Goal: Task Accomplishment & Management: Complete application form

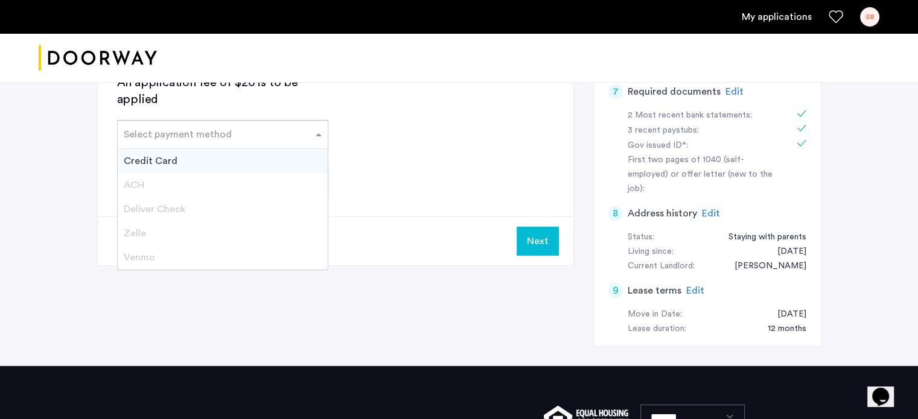
click at [220, 124] on div at bounding box center [223, 131] width 210 height 14
click at [221, 129] on input "text" at bounding box center [211, 132] width 174 height 8
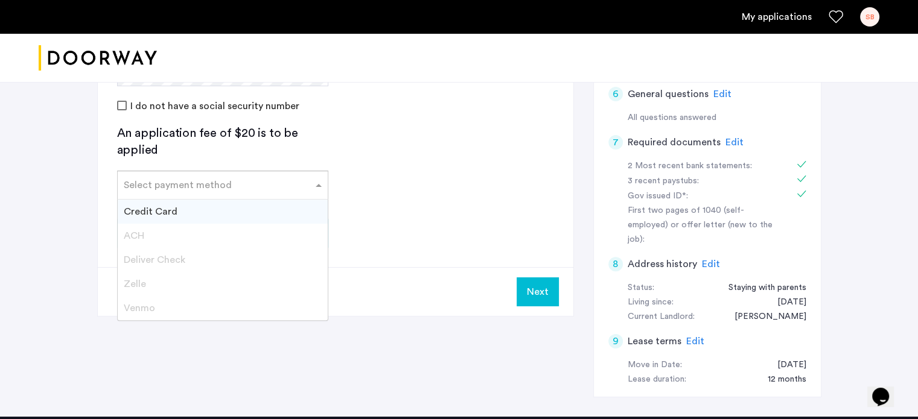
scroll to position [374, 0]
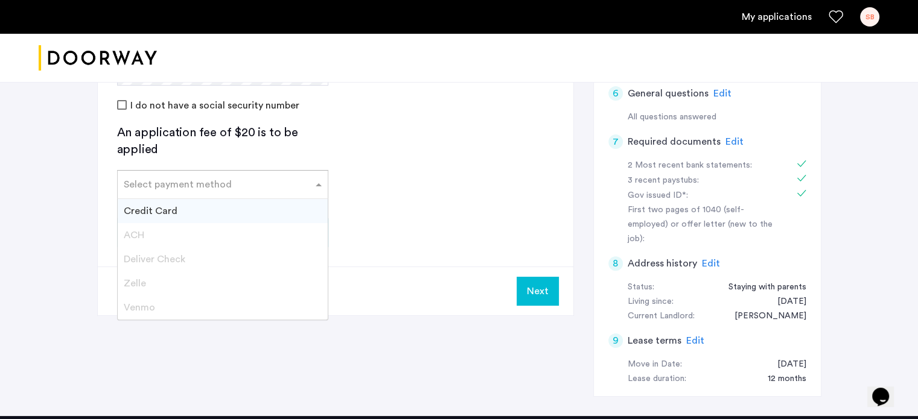
click at [302, 206] on div "Credit Card" at bounding box center [223, 211] width 210 height 24
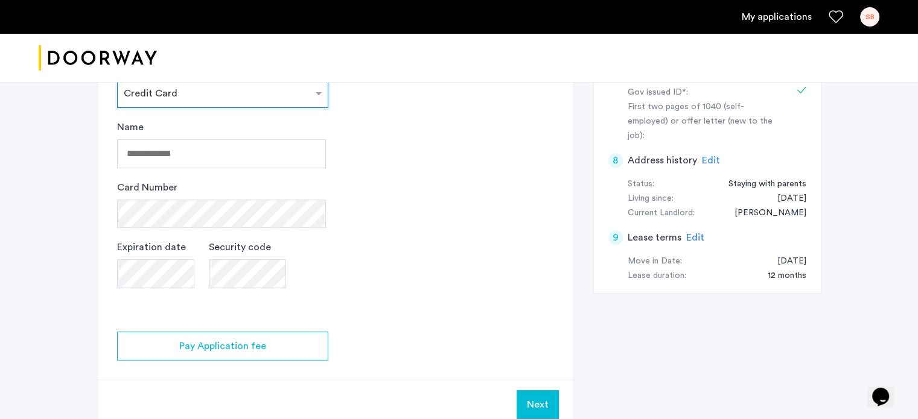
scroll to position [478, 0]
click at [256, 159] on input "Name" at bounding box center [221, 153] width 209 height 29
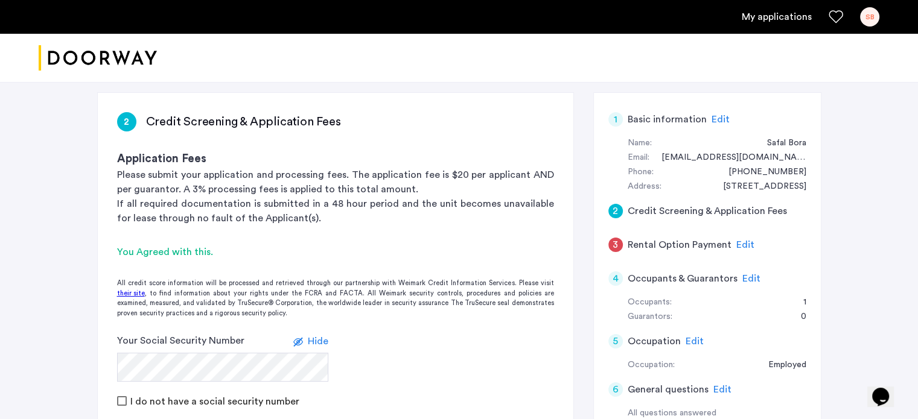
scroll to position [92, 0]
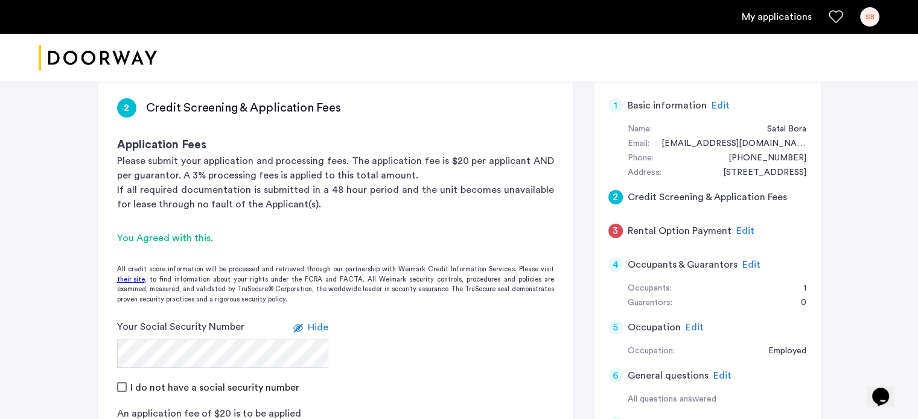
type input "**********"
click at [611, 194] on div "2" at bounding box center [615, 197] width 14 height 14
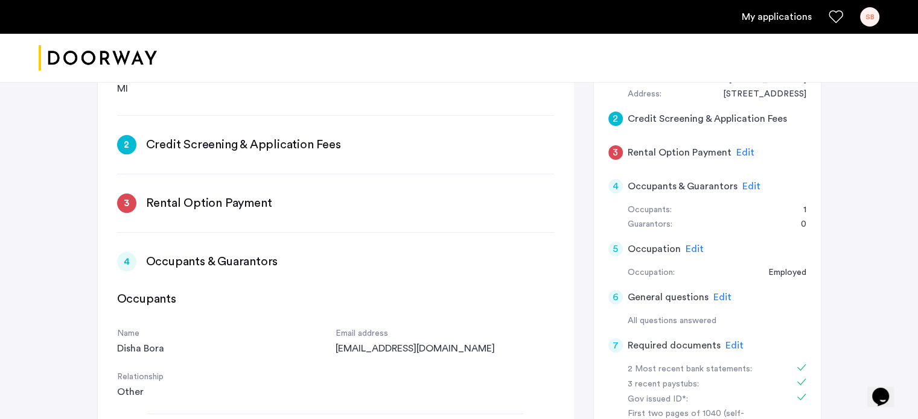
scroll to position [259, 0]
click at [263, 202] on h3 "Rental Option Payment" at bounding box center [209, 204] width 126 height 17
click at [736, 150] on span "Edit" at bounding box center [745, 153] width 18 height 10
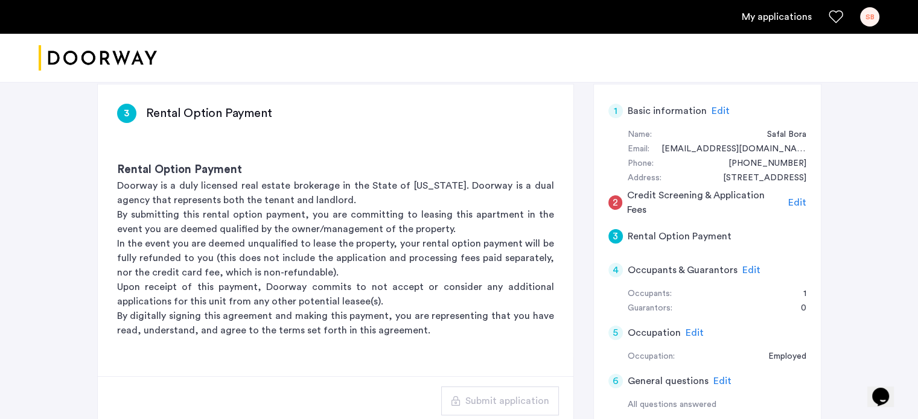
scroll to position [86, 0]
click at [792, 204] on span "Edit" at bounding box center [797, 204] width 18 height 10
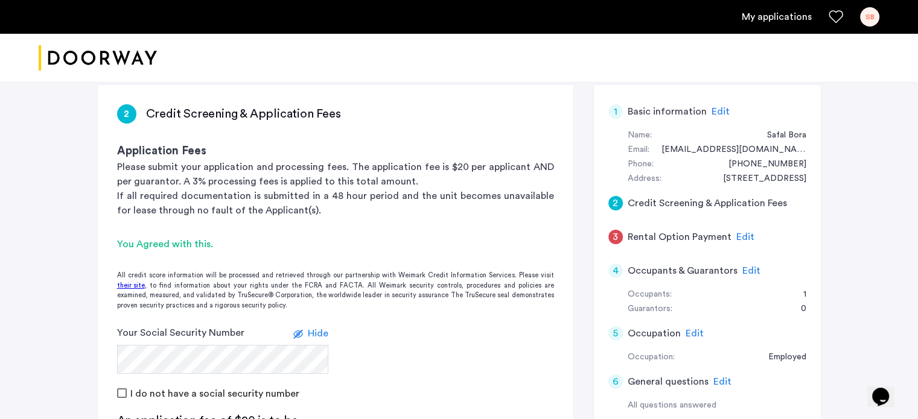
scroll to position [359, 0]
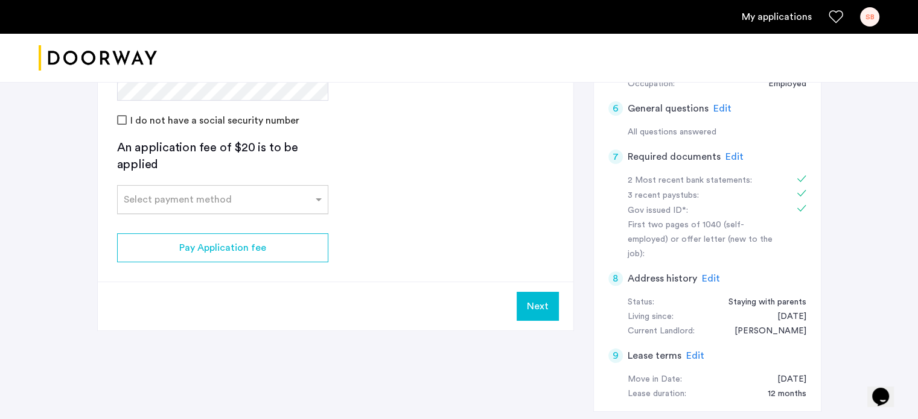
click at [282, 207] on div "Select payment method" at bounding box center [222, 199] width 211 height 29
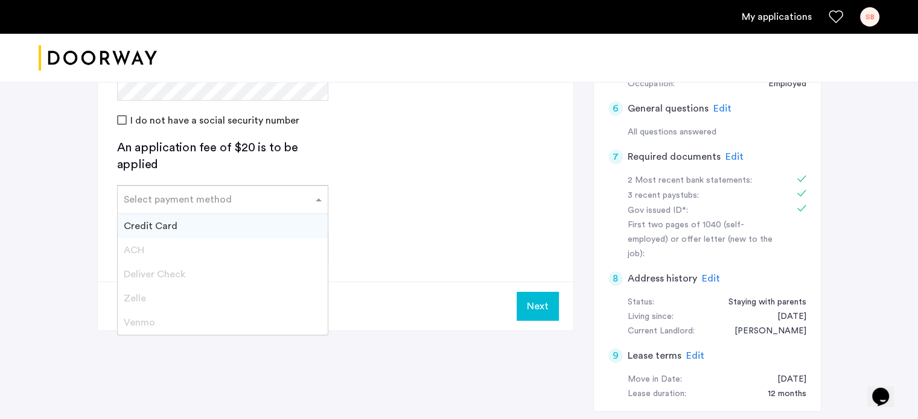
click at [268, 224] on div "Credit Card" at bounding box center [223, 226] width 210 height 24
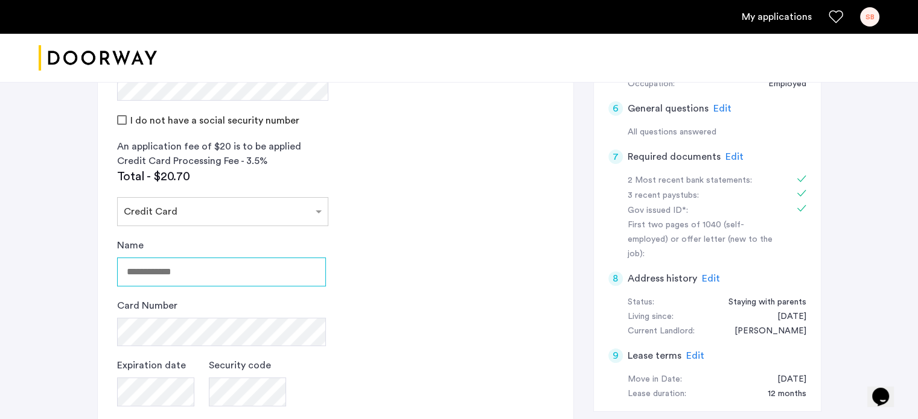
click at [239, 267] on input "Name" at bounding box center [221, 272] width 209 height 29
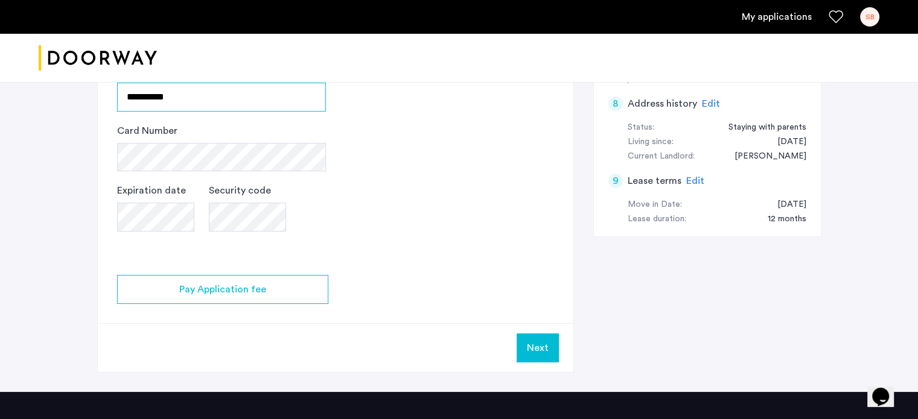
scroll to position [535, 0]
type input "**********"
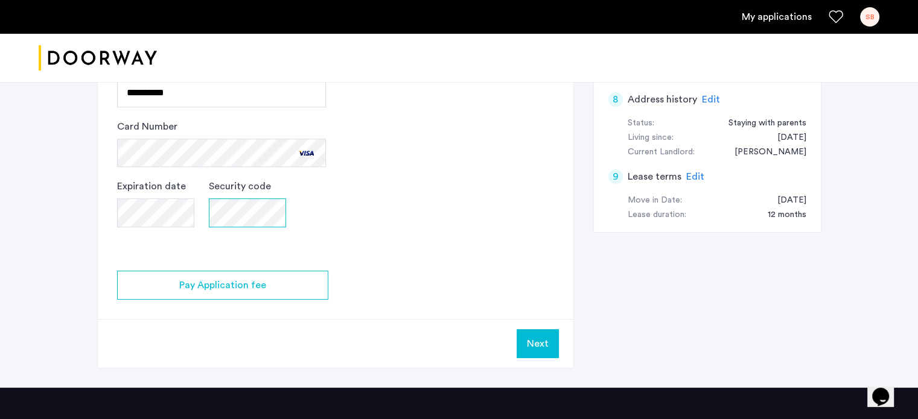
scroll to position [540, 0]
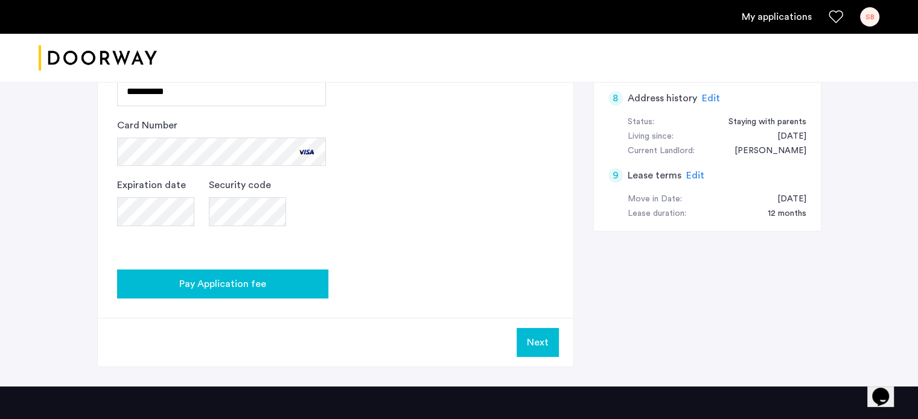
click at [244, 284] on span "Pay Application fee" at bounding box center [222, 284] width 87 height 14
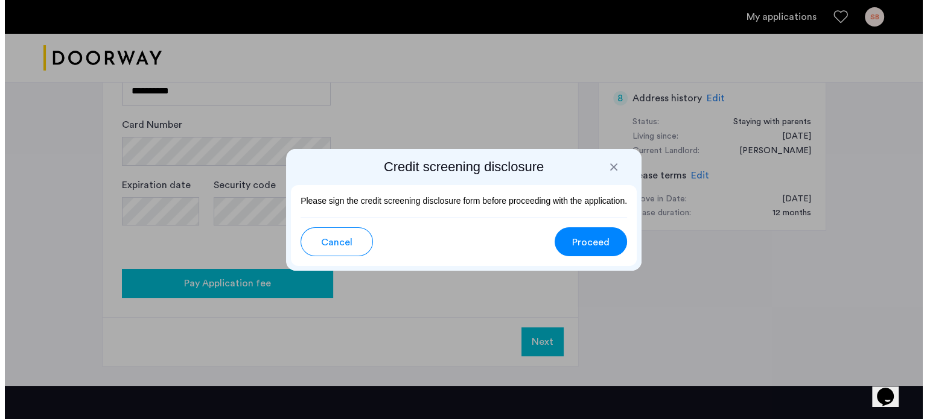
scroll to position [0, 0]
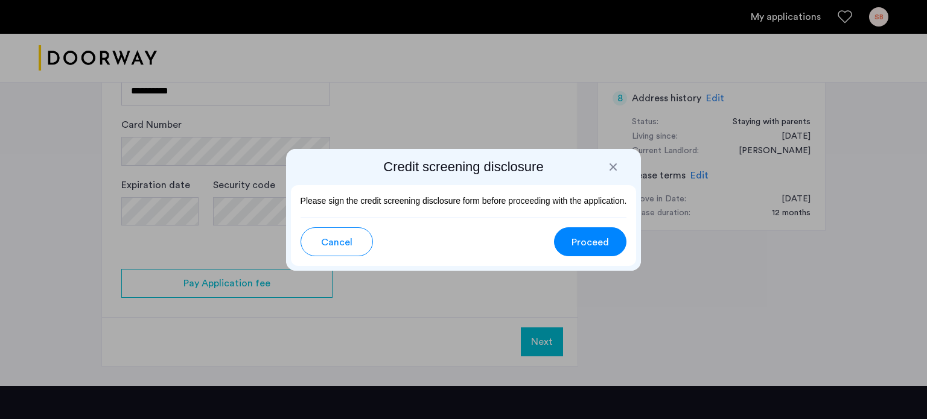
click at [586, 236] on span "Proceed" at bounding box center [589, 242] width 37 height 14
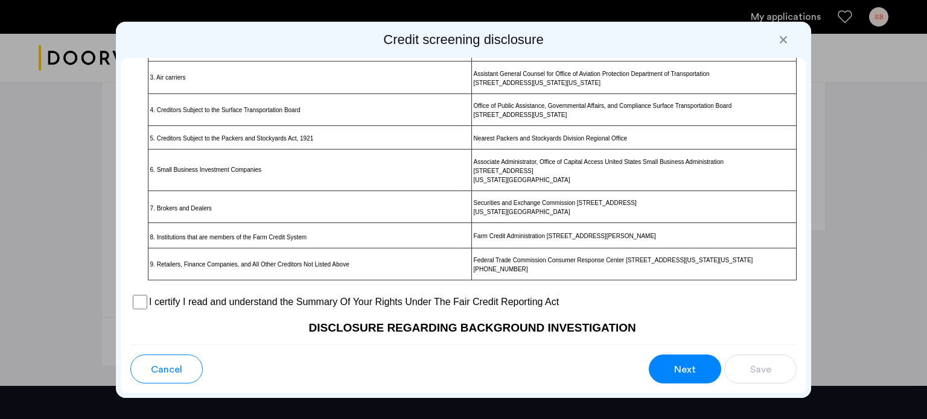
scroll to position [905, 0]
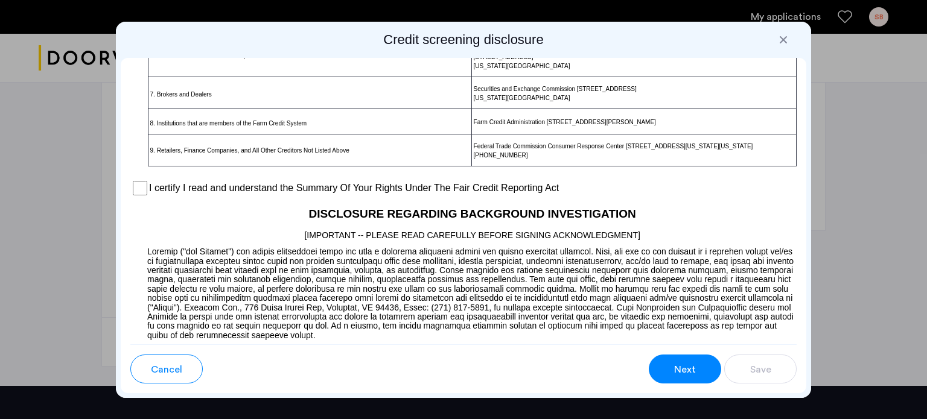
click at [336, 196] on label "I certify I read and understand the Summary Of Your Rights Under The Fair Credi…" at bounding box center [354, 188] width 410 height 14
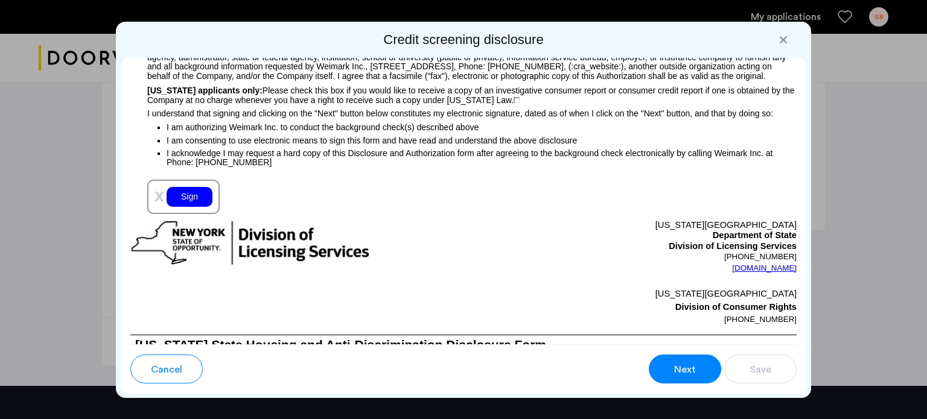
scroll to position [1311, 0]
click at [186, 207] on div "Sign" at bounding box center [190, 197] width 46 height 20
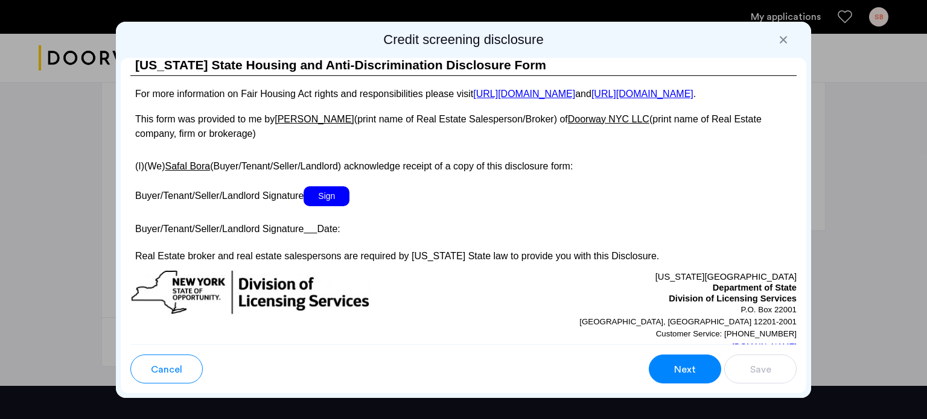
scroll to position [2177, 0]
click at [328, 206] on span "Sign" at bounding box center [327, 196] width 46 height 20
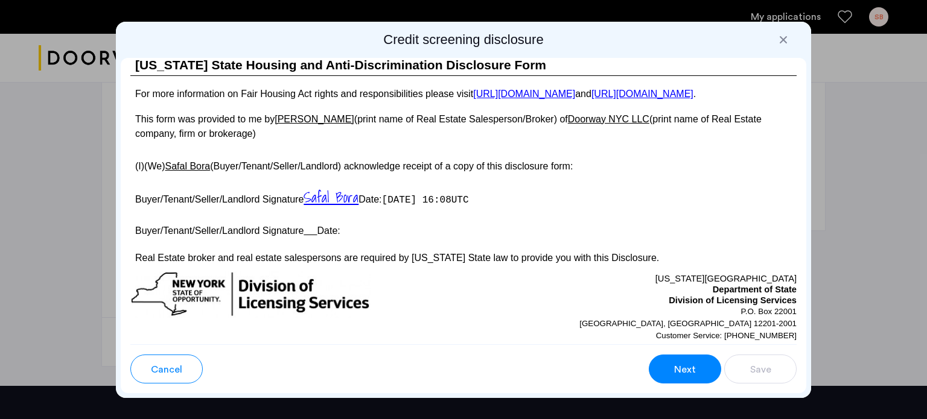
click at [312, 236] on u at bounding box center [310, 231] width 13 height 10
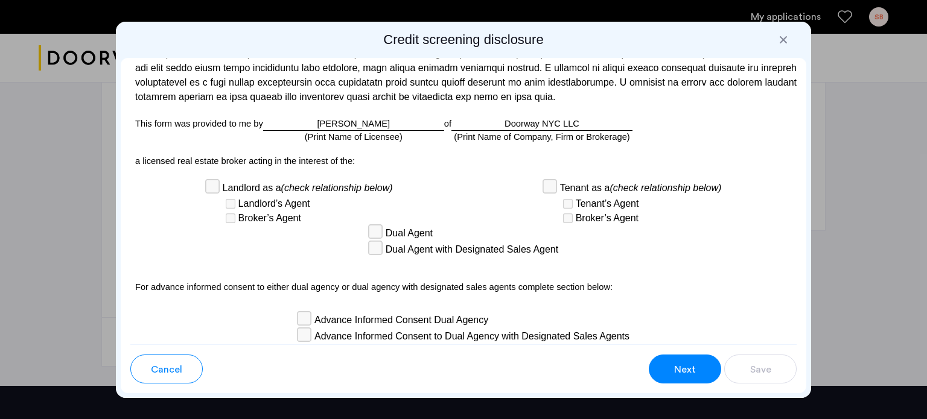
scroll to position [3546, 0]
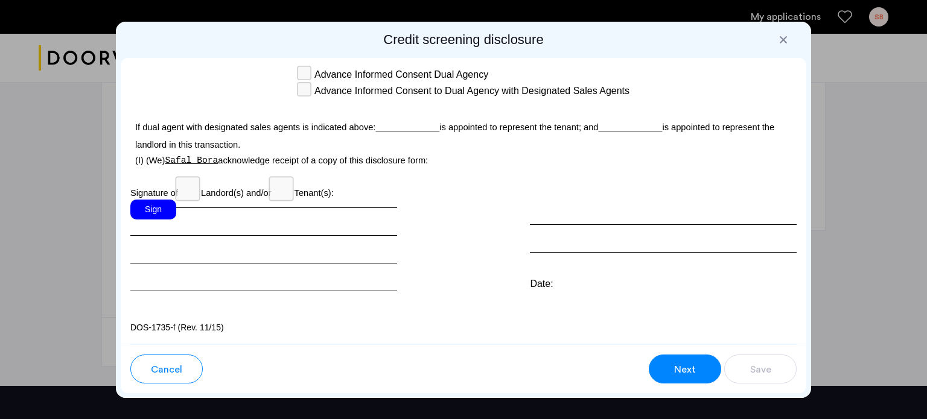
click at [167, 203] on div "Sign" at bounding box center [153, 210] width 46 height 20
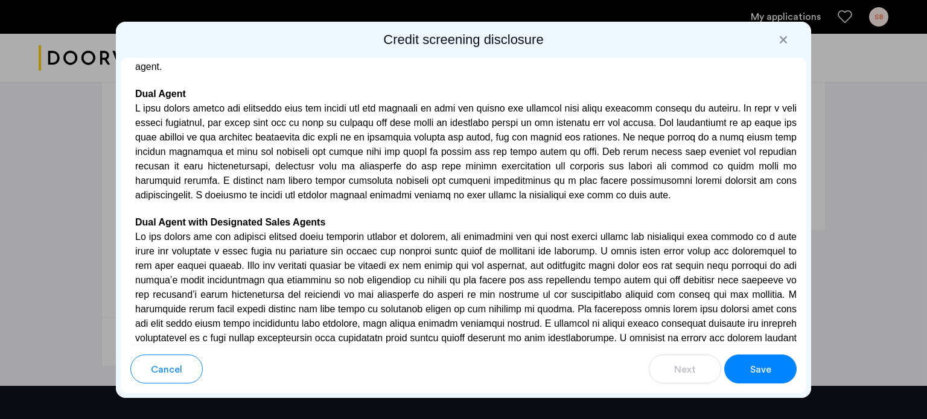
scroll to position [3011, 0]
click at [602, 186] on p at bounding box center [463, 152] width 666 height 101
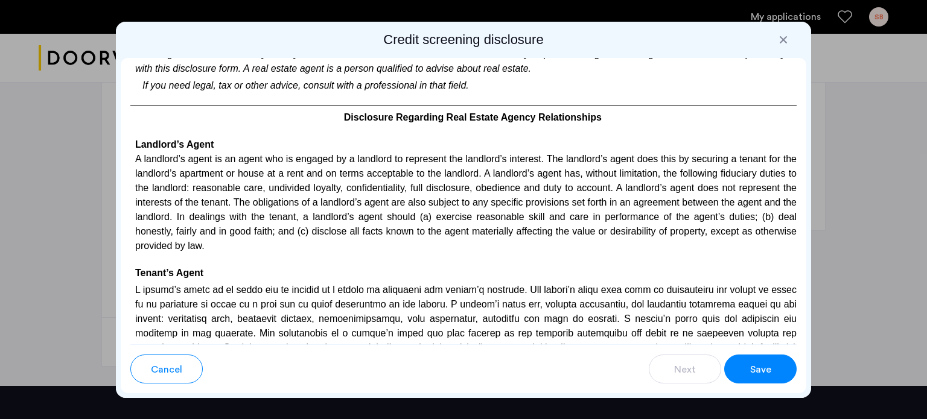
scroll to position [2585, 0]
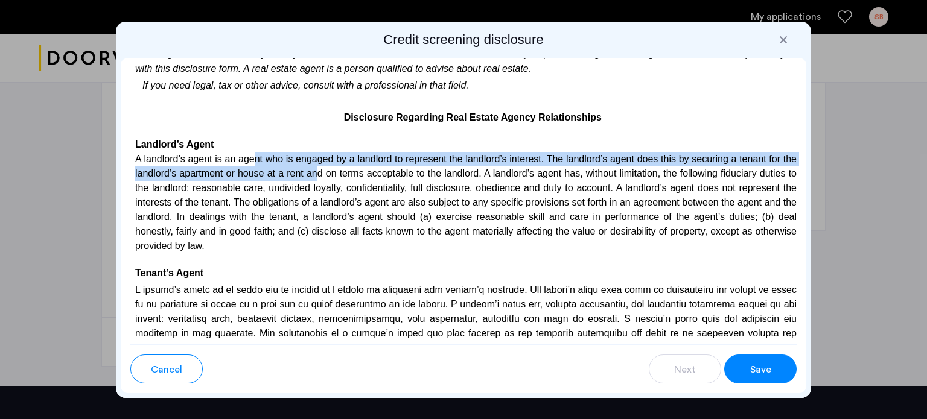
drag, startPoint x: 253, startPoint y: 197, endPoint x: 339, endPoint y: 214, distance: 86.9
click at [339, 214] on p "A landlord’s agent is an agent who is engaged by a landlord to represent the la…" at bounding box center [463, 202] width 666 height 101
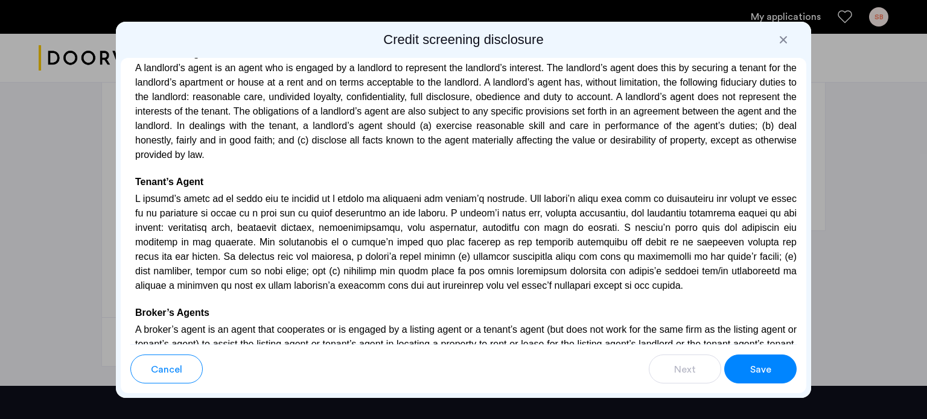
scroll to position [2674, 0]
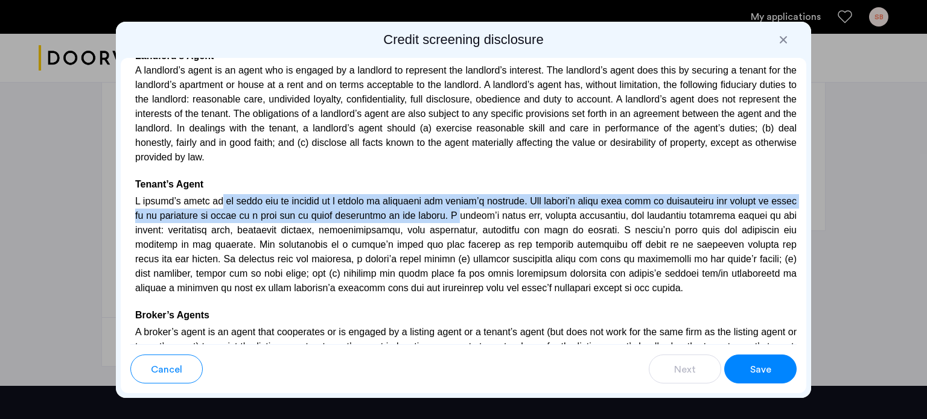
drag, startPoint x: 214, startPoint y: 235, endPoint x: 471, endPoint y: 258, distance: 258.1
click at [471, 258] on p at bounding box center [463, 244] width 666 height 104
click at [457, 260] on p at bounding box center [463, 244] width 666 height 104
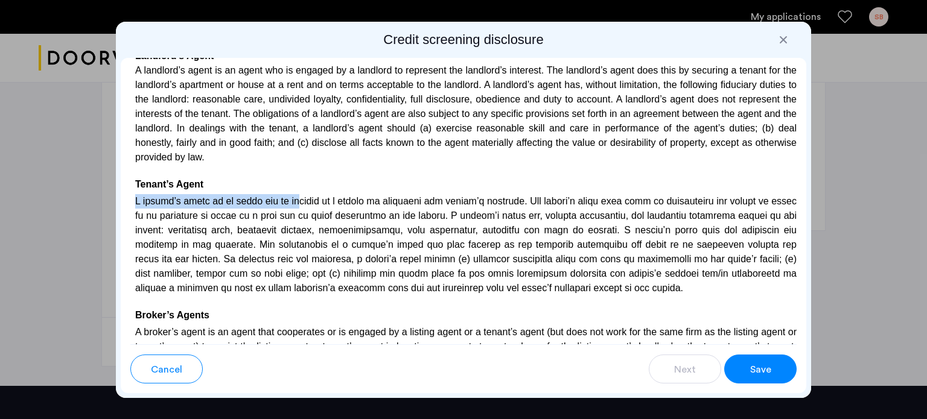
drag, startPoint x: 304, startPoint y: 234, endPoint x: 393, endPoint y: 230, distance: 89.4
click at [393, 230] on div "Para información en español, visite [DOMAIN_NAME][URL] o escribe a la Consumer …" at bounding box center [464, 201] width 686 height 287
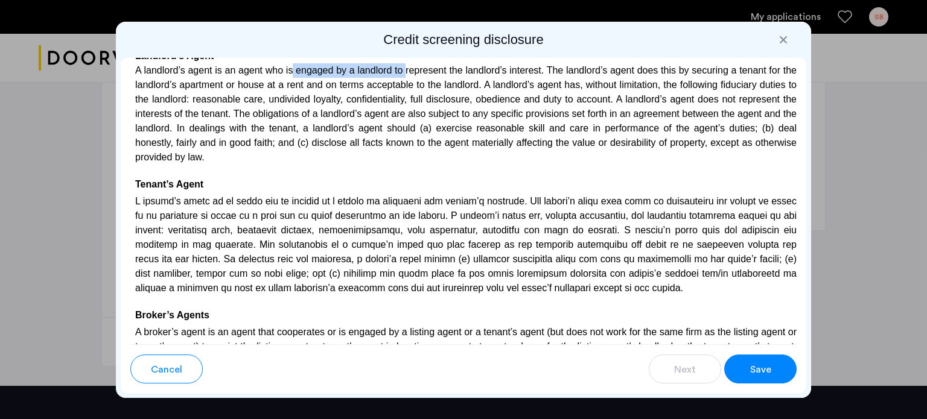
drag, startPoint x: 294, startPoint y: 111, endPoint x: 409, endPoint y: 113, distance: 114.1
click at [409, 113] on p "A landlord’s agent is an agent who is engaged by a landlord to represent the la…" at bounding box center [463, 113] width 666 height 101
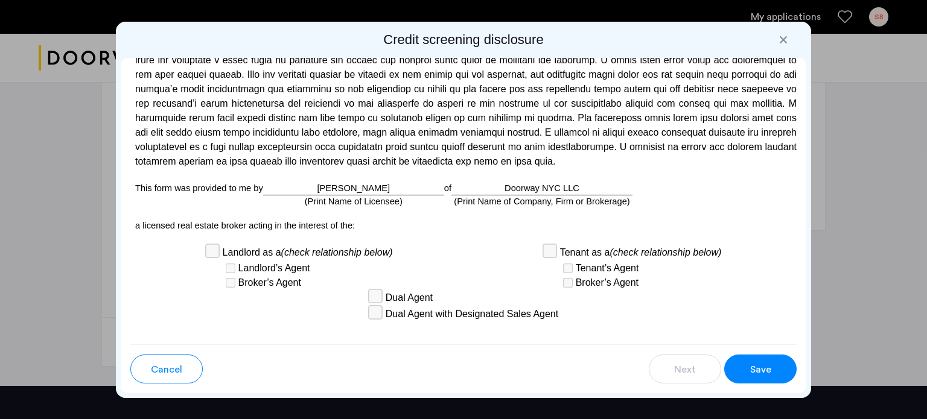
scroll to position [3204, 0]
click at [759, 371] on span "Save" at bounding box center [760, 370] width 21 height 14
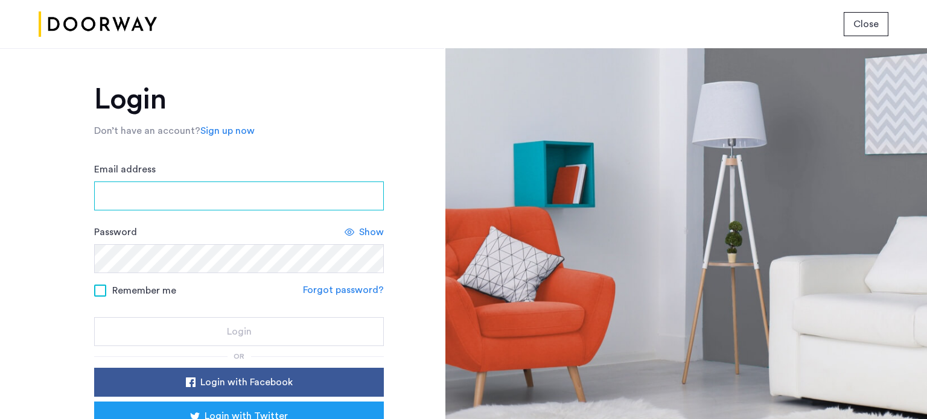
click at [144, 203] on input "Email address" at bounding box center [239, 196] width 290 height 29
type input "**********"
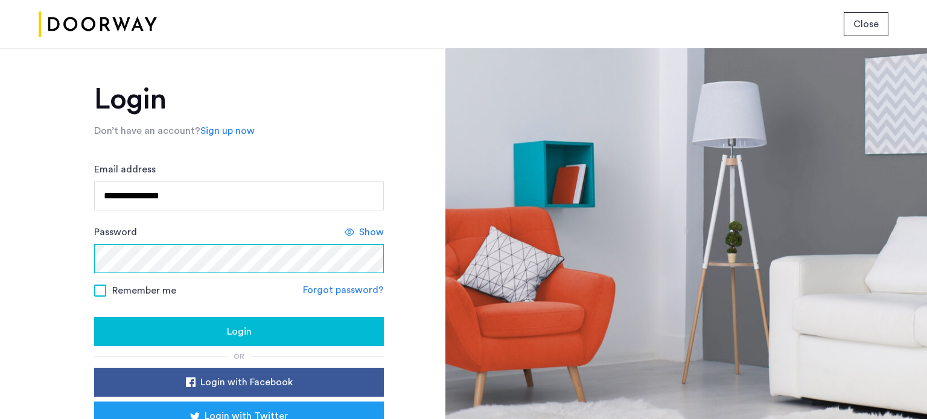
click at [94, 317] on button "Login" at bounding box center [239, 331] width 290 height 29
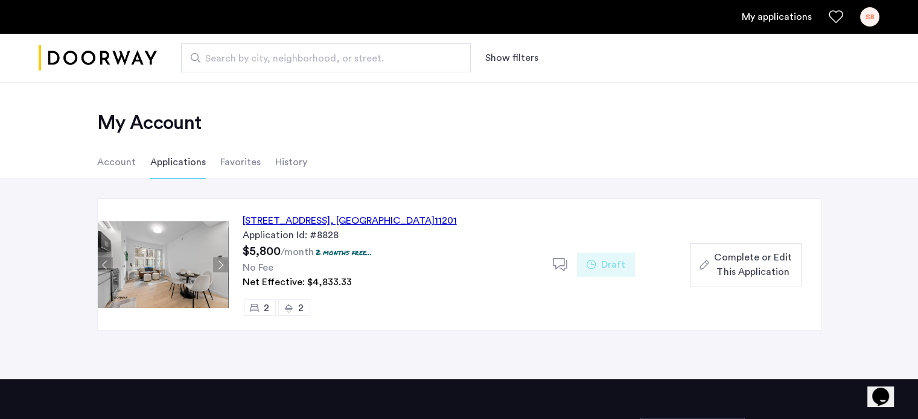
click at [732, 269] on span "Complete or Edit This Application" at bounding box center [752, 264] width 77 height 29
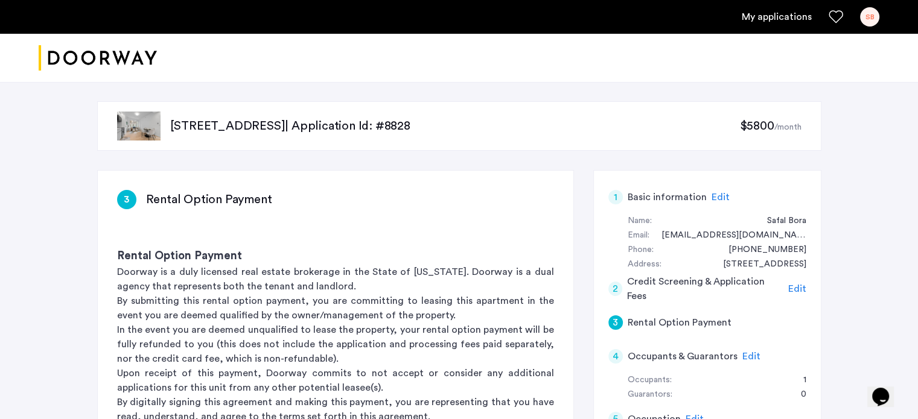
click at [119, 61] on img "Cazamio logo" at bounding box center [98, 58] width 118 height 45
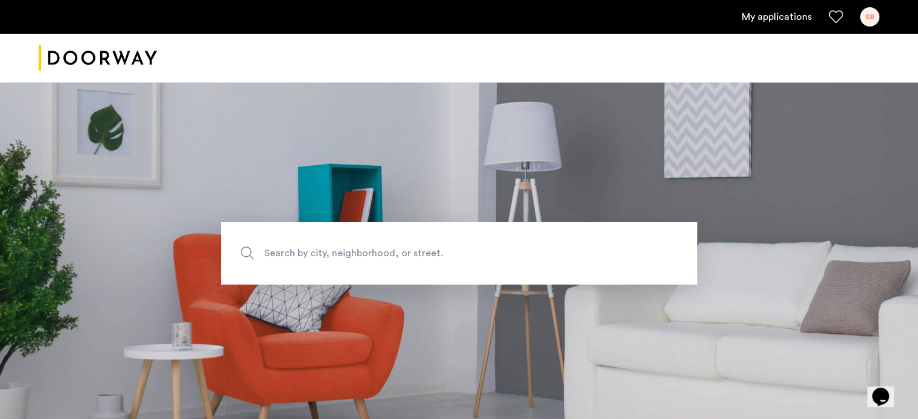
scroll to position [52, 0]
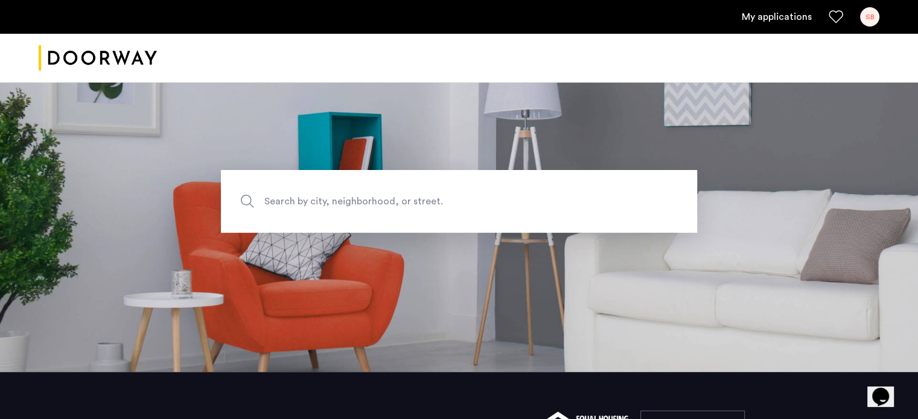
click at [776, 22] on link "My applications" at bounding box center [777, 17] width 70 height 14
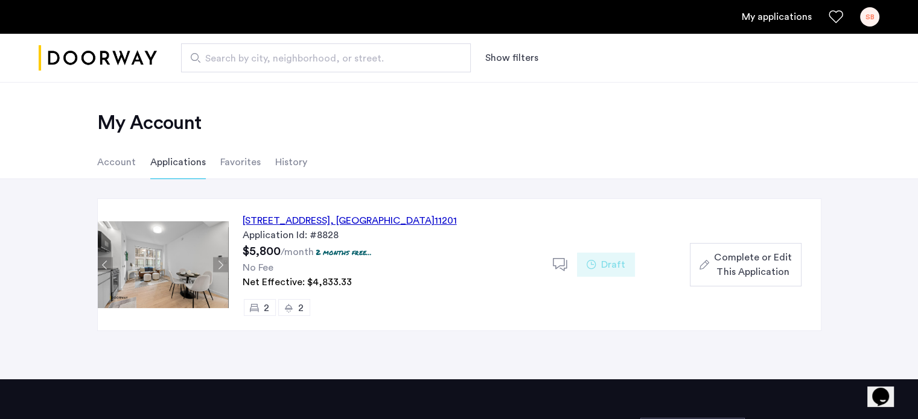
click at [708, 258] on div "Complete or Edit This Application" at bounding box center [745, 264] width 92 height 29
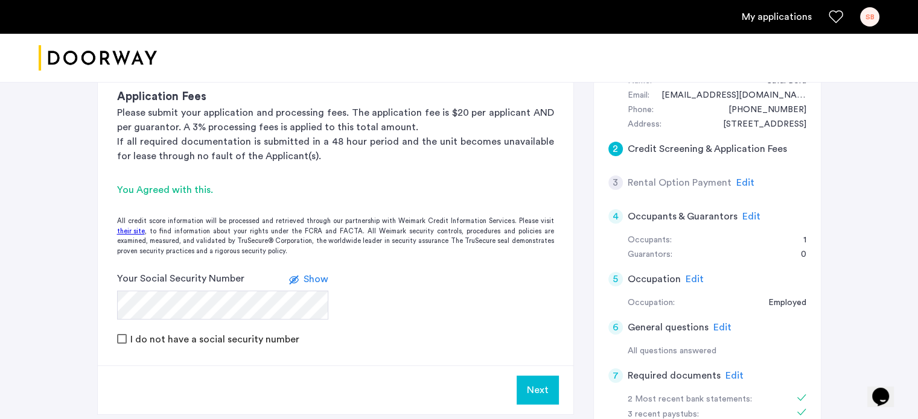
scroll to position [140, 0]
click at [696, 151] on h5 "Credit Screening & Application Fees" at bounding box center [707, 149] width 159 height 14
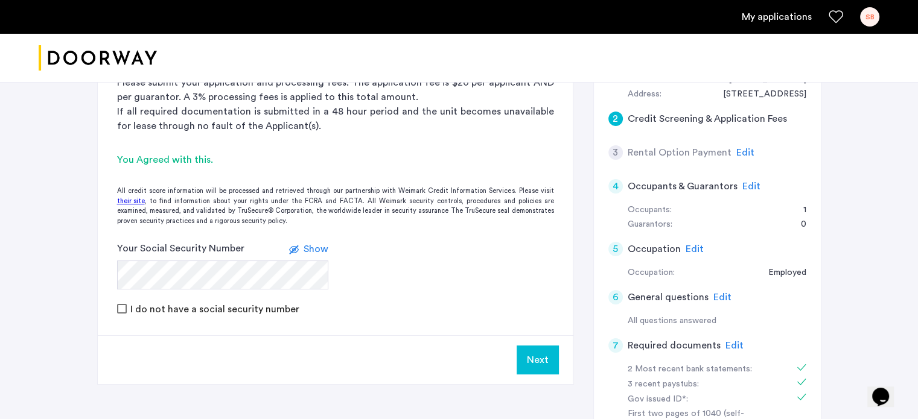
scroll to position [183, 0]
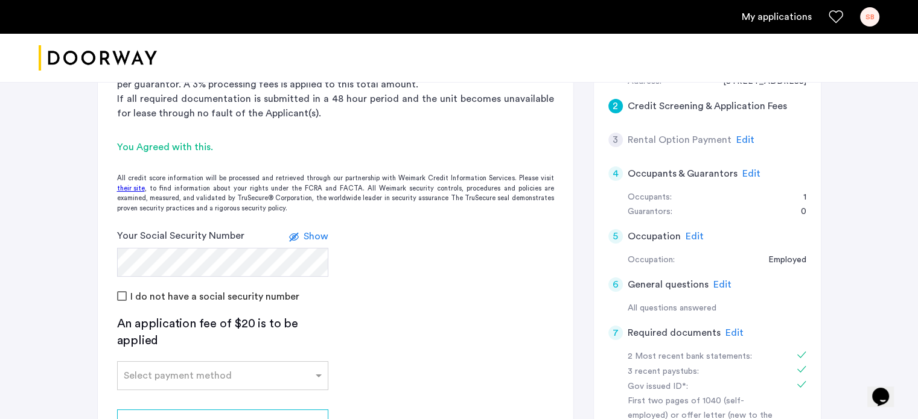
click at [302, 240] on label at bounding box center [296, 236] width 14 height 14
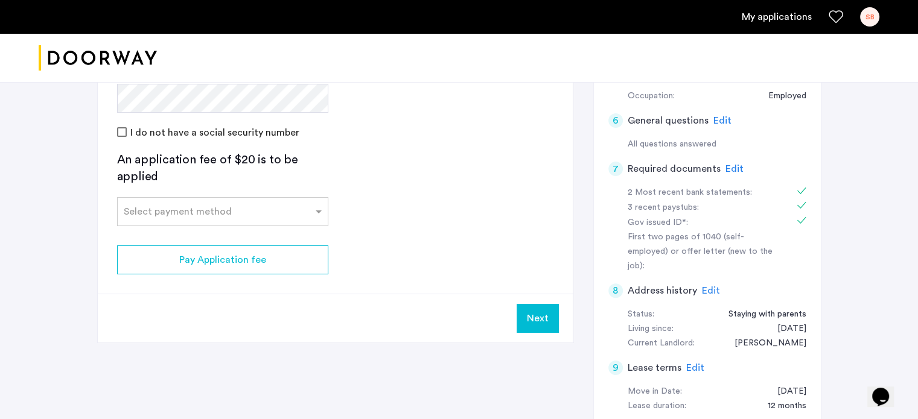
scroll to position [348, 0]
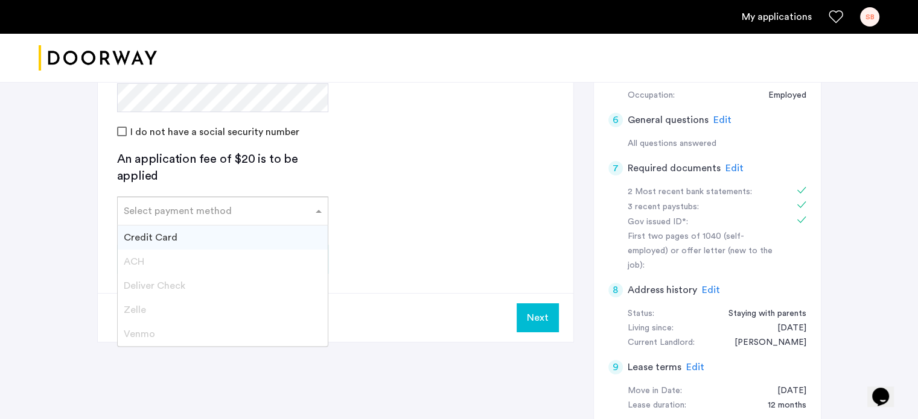
click at [208, 200] on div at bounding box center [223, 207] width 210 height 14
click at [180, 238] on div "Credit Card" at bounding box center [223, 238] width 210 height 24
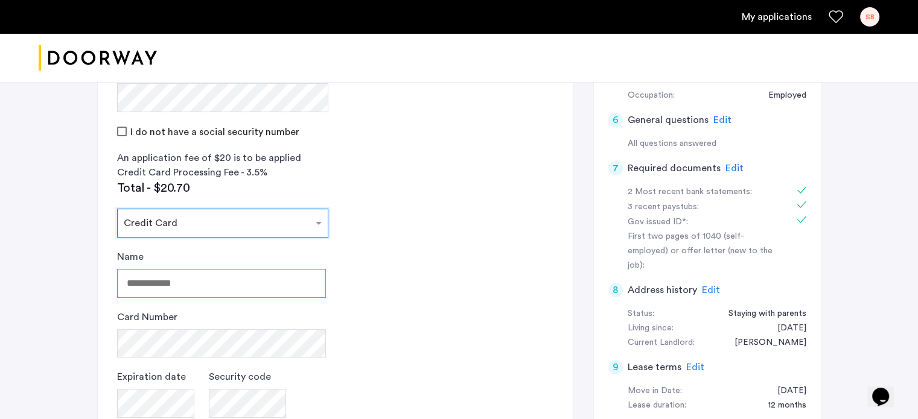
click at [151, 279] on input "Name" at bounding box center [221, 283] width 209 height 29
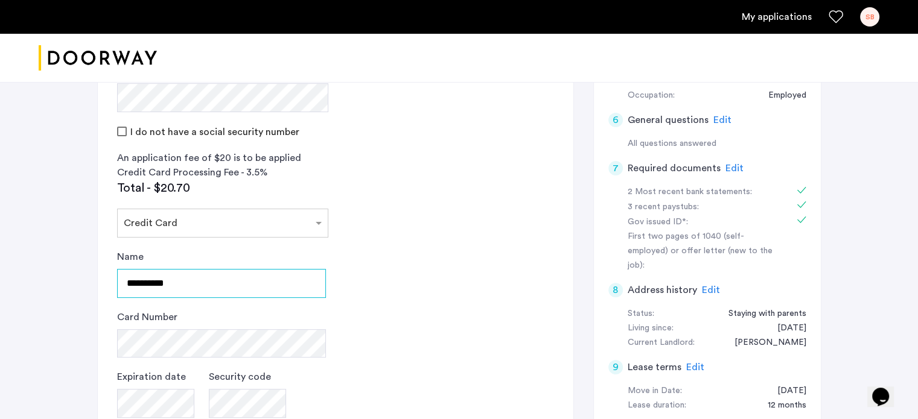
type input "**********"
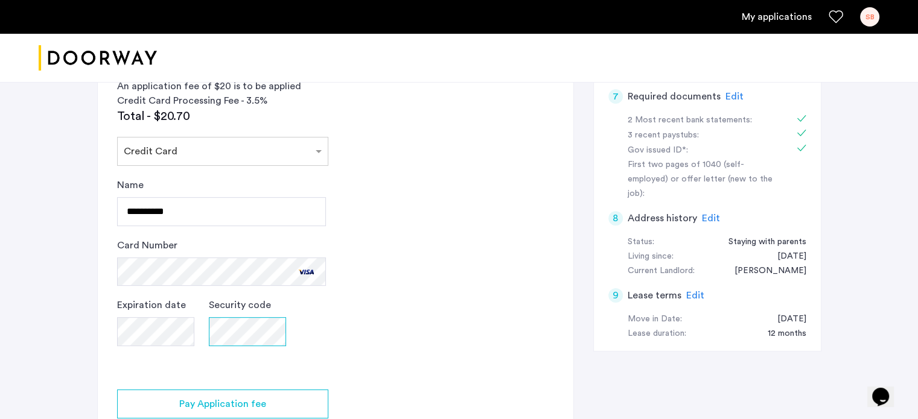
scroll to position [424, 0]
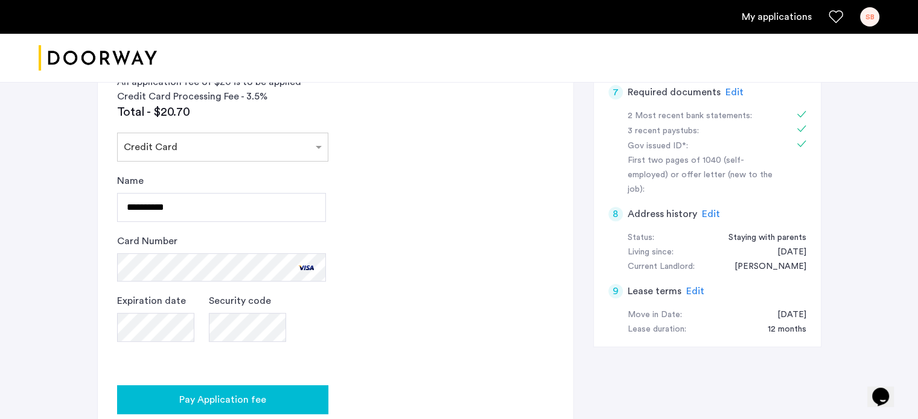
click at [221, 393] on span "Pay Application fee" at bounding box center [222, 400] width 87 height 14
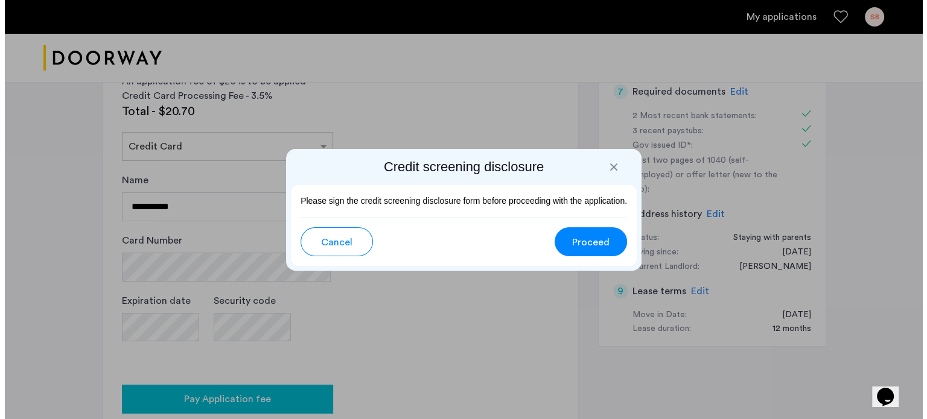
scroll to position [0, 0]
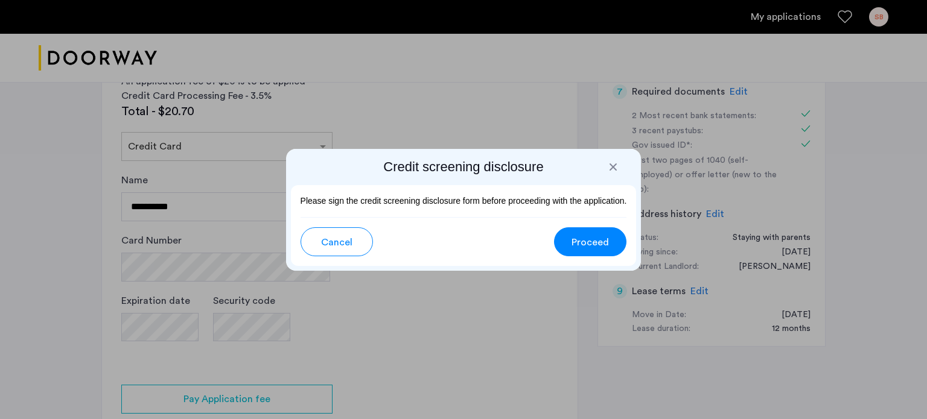
click at [570, 239] on button "Proceed" at bounding box center [590, 242] width 72 height 29
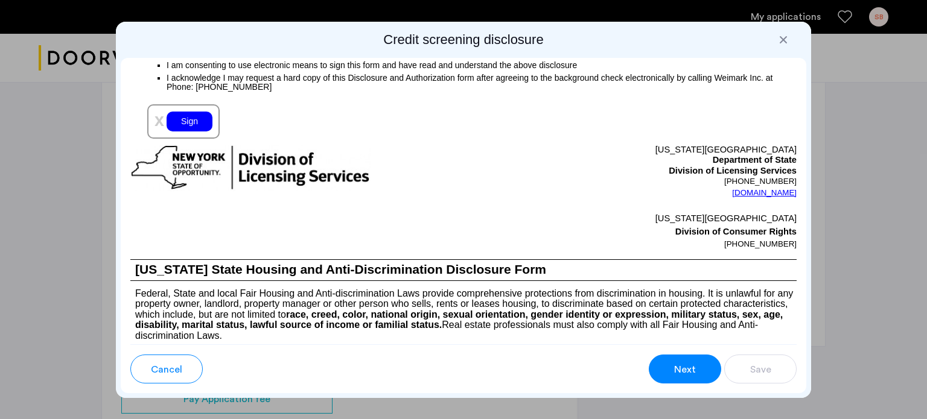
scroll to position [1378, 0]
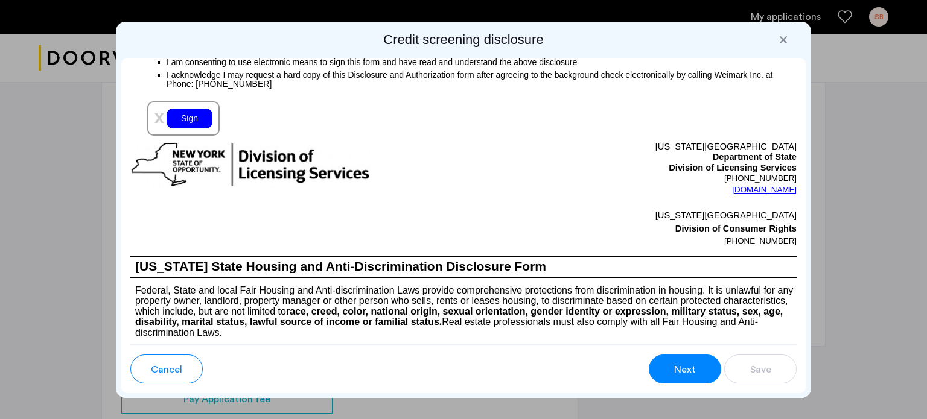
click at [186, 129] on div "Sign" at bounding box center [190, 119] width 46 height 20
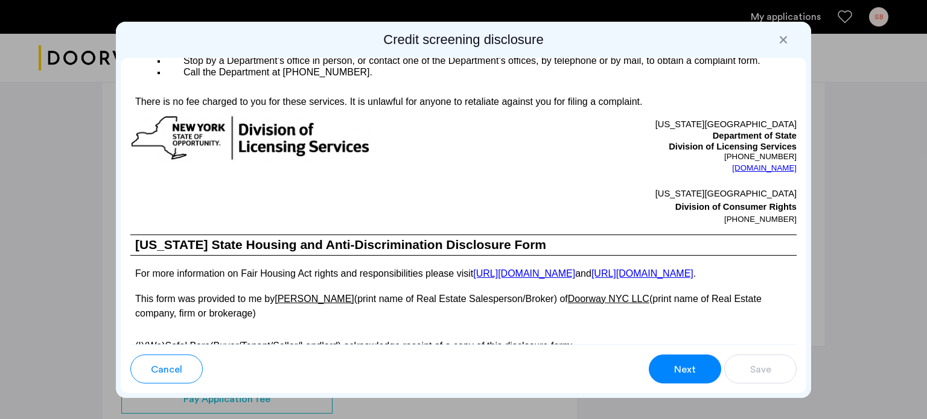
scroll to position [2180, 0]
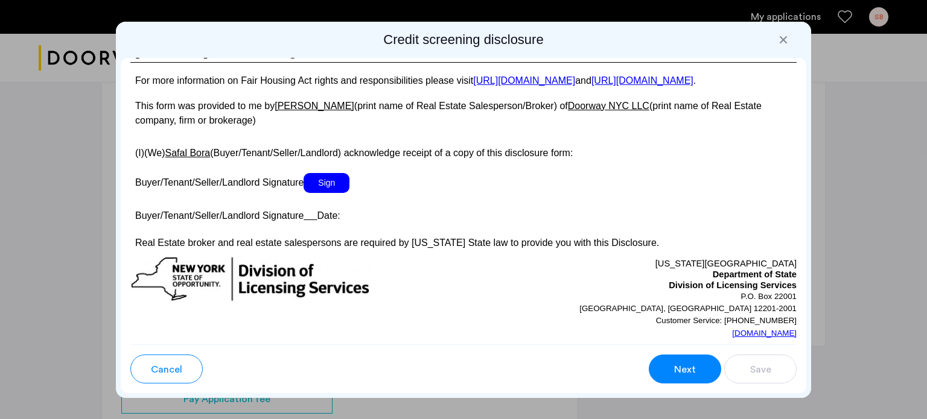
click at [342, 193] on span "Sign" at bounding box center [327, 183] width 46 height 20
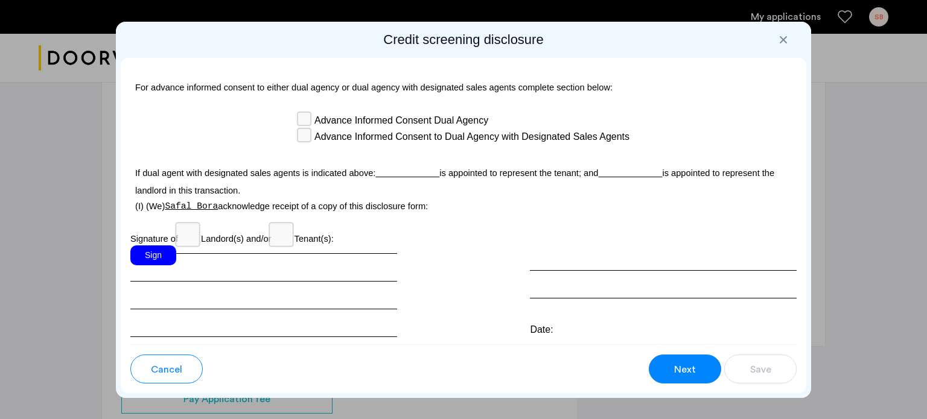
scroll to position [3506, 0]
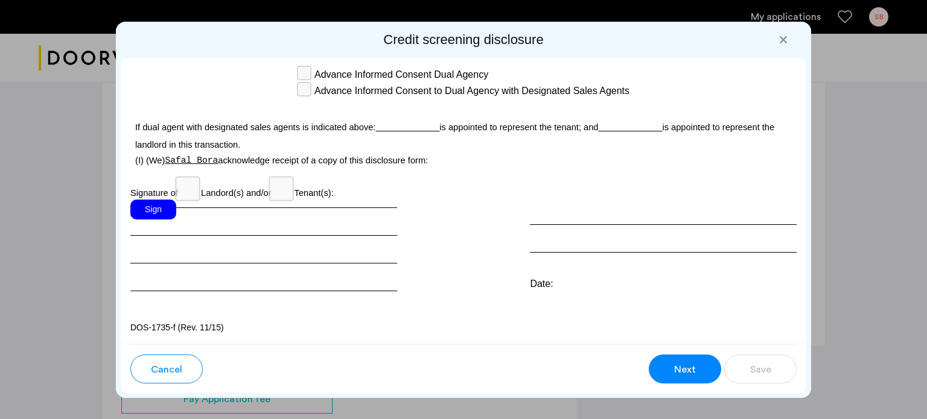
click at [162, 220] on div "Sign" at bounding box center [153, 210] width 46 height 20
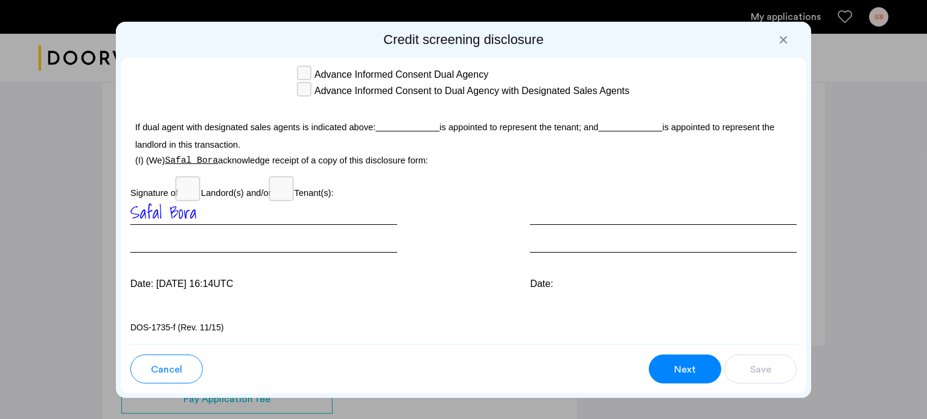
scroll to position [3536, 0]
click at [692, 366] on span "Next" at bounding box center [685, 370] width 22 height 14
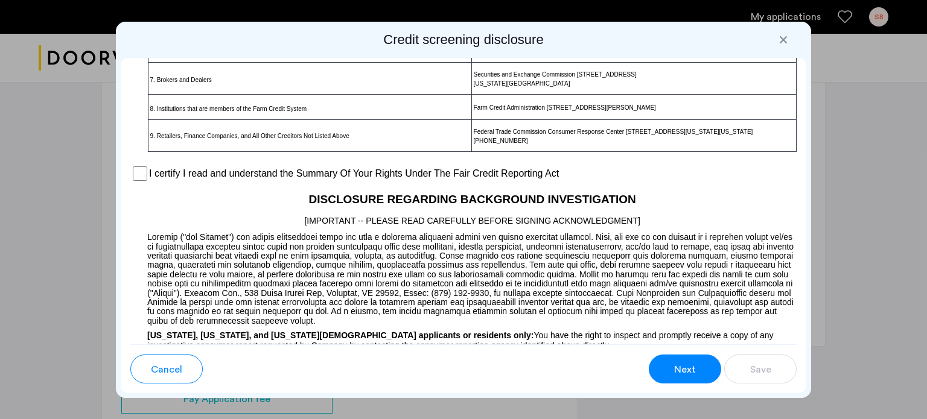
scroll to position [912, 0]
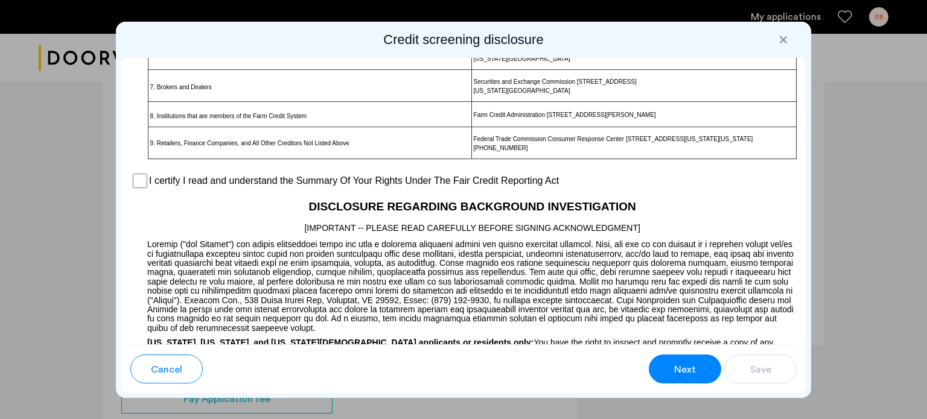
click at [398, 188] on label "I certify I read and understand the Summary Of Your Rights Under The Fair Credi…" at bounding box center [354, 181] width 410 height 14
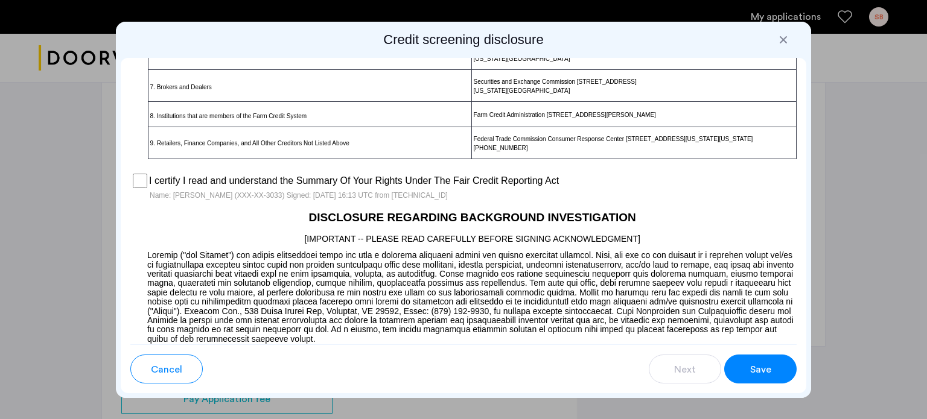
drag, startPoint x: 757, startPoint y: 374, endPoint x: 605, endPoint y: 260, distance: 189.3
click at [605, 260] on div "Credit screening disclosure Para información en español, visite [DOMAIN_NAME][U…" at bounding box center [463, 210] width 695 height 377
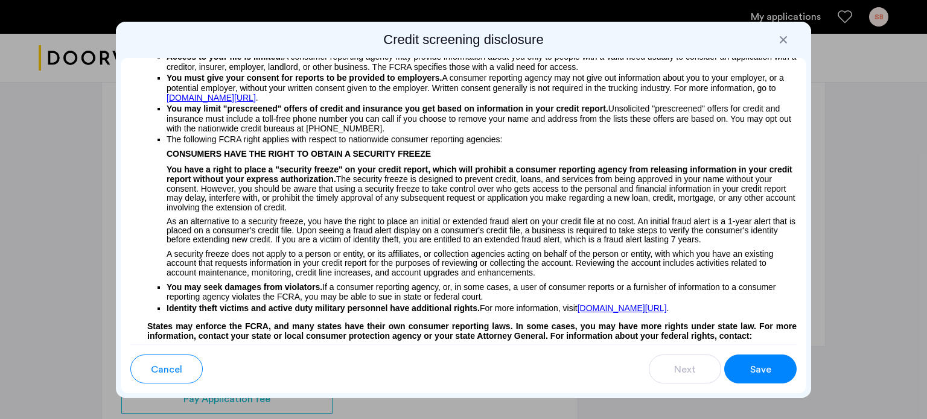
scroll to position [316, 0]
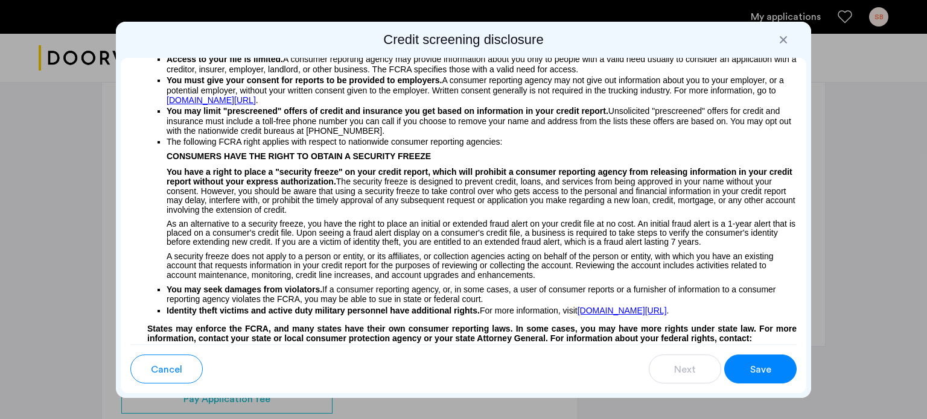
click at [770, 359] on button "Save" at bounding box center [760, 369] width 72 height 29
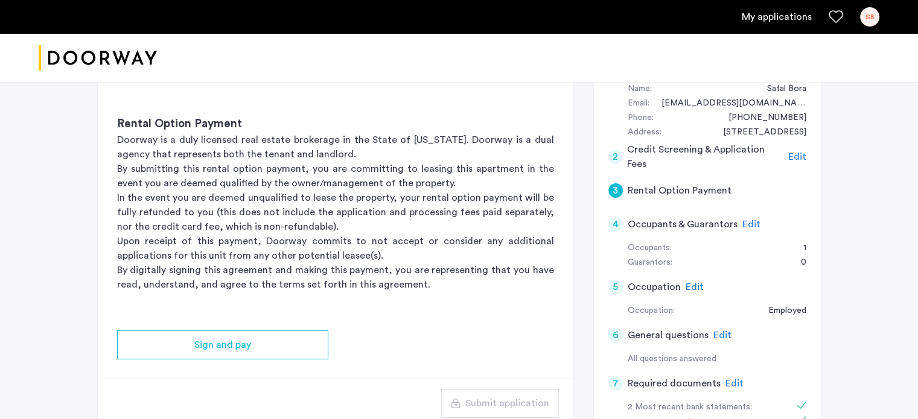
scroll to position [133, 0]
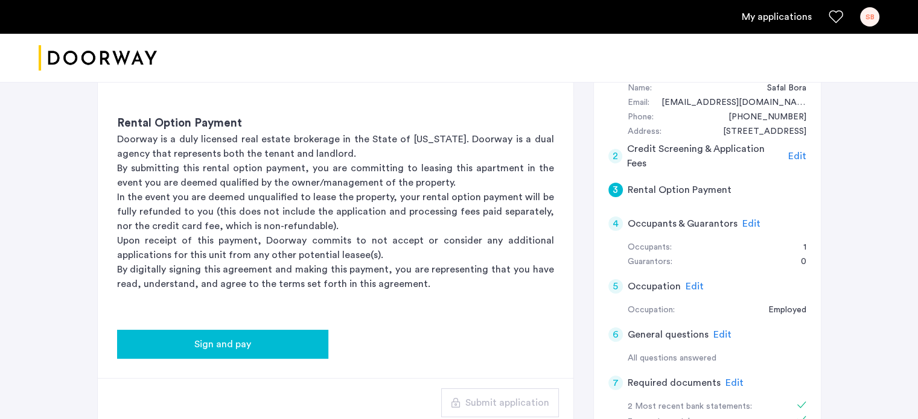
click at [311, 354] on button "Sign and pay" at bounding box center [222, 344] width 211 height 29
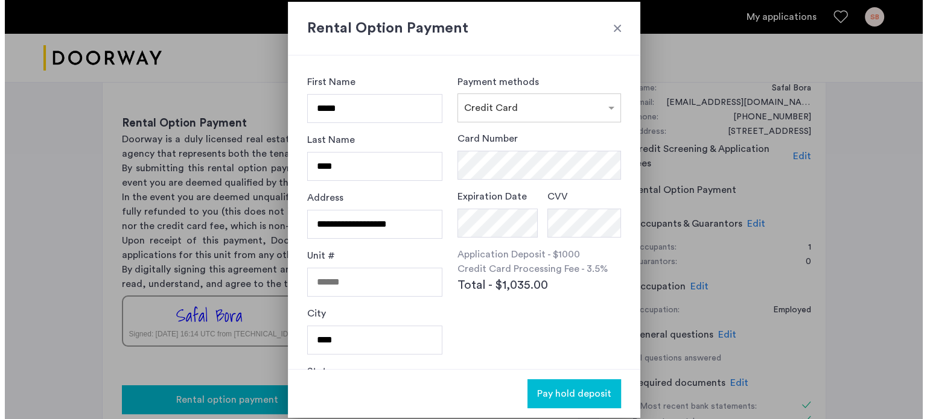
scroll to position [0, 0]
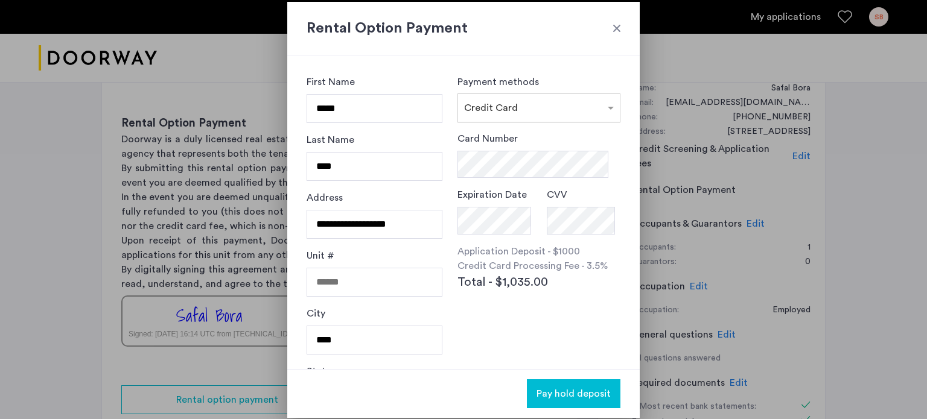
click at [509, 119] on div "× Credit Card" at bounding box center [538, 108] width 163 height 29
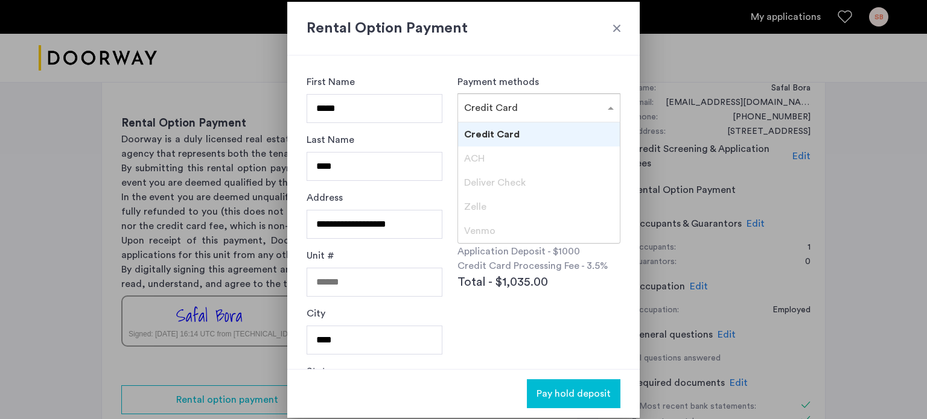
click at [493, 168] on div "ACH" at bounding box center [539, 159] width 162 height 24
click at [491, 174] on div "Deliver Check" at bounding box center [539, 183] width 162 height 24
click at [486, 197] on div "Zelle" at bounding box center [539, 207] width 162 height 24
click at [480, 234] on span "Venmo" at bounding box center [479, 231] width 31 height 10
click at [486, 270] on p "Credit Card Processing Fee - 3.5%" at bounding box center [538, 266] width 163 height 14
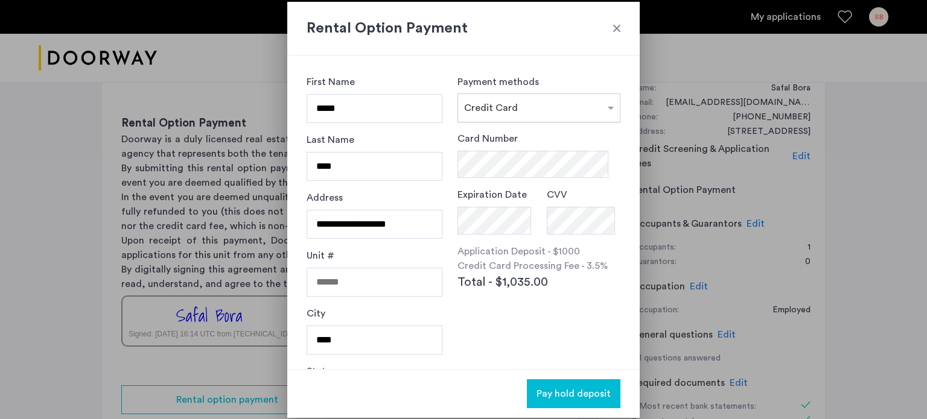
click at [517, 102] on input "text" at bounding box center [527, 105] width 126 height 8
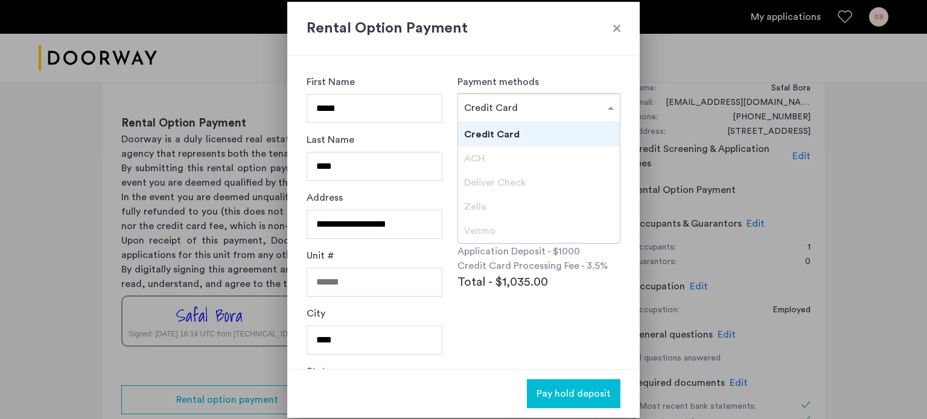
click at [403, 250] on div "Unit #" at bounding box center [375, 278] width 136 height 58
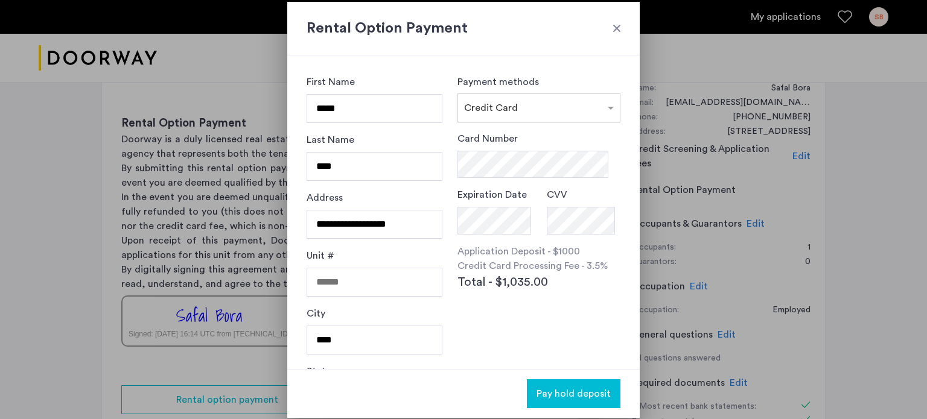
click at [507, 106] on input "text" at bounding box center [527, 105] width 126 height 8
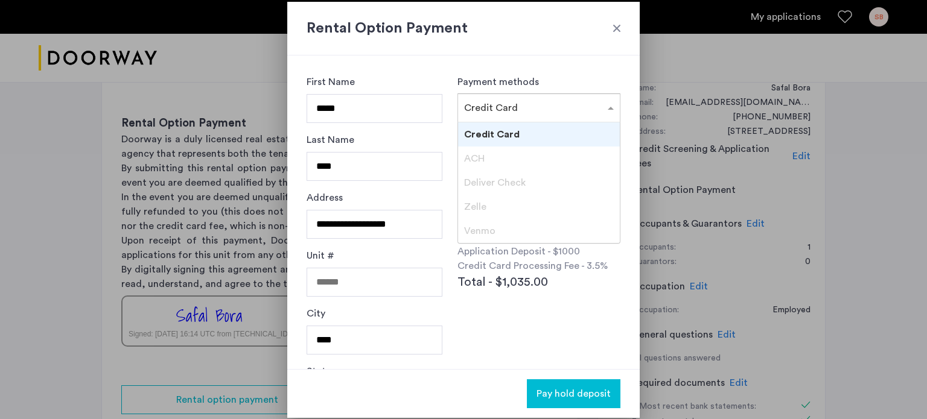
click at [473, 160] on span "ACH" at bounding box center [474, 159] width 21 height 10
click at [507, 346] on div "Card Number Expiration Date CVV Application Deposit - $1000 Credit Card Process…" at bounding box center [538, 243] width 163 height 222
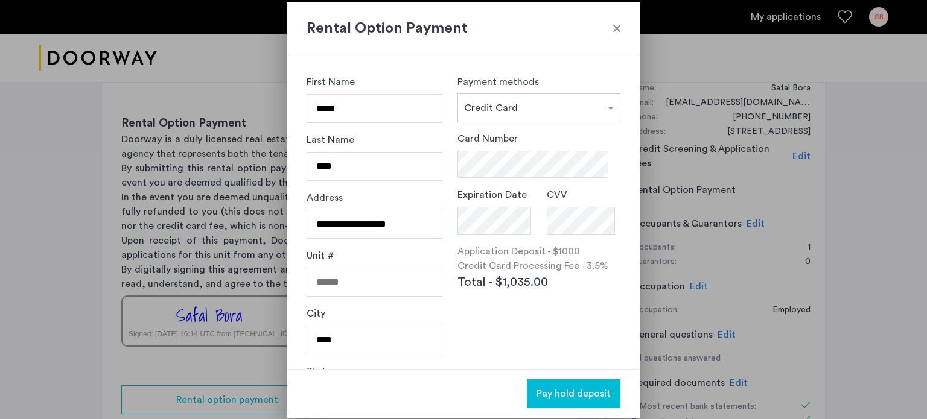
click at [517, 123] on div "Payment methods × Credit Card Card Number Expiration Date CVV Application Depos…" at bounding box center [538, 212] width 163 height 275
click at [517, 115] on div "× Credit Card" at bounding box center [538, 108] width 163 height 29
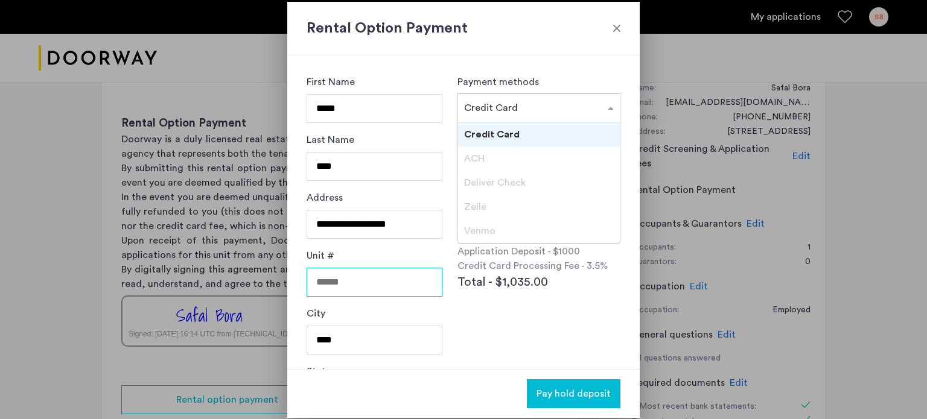
click at [371, 273] on input "Unit #" at bounding box center [375, 282] width 136 height 29
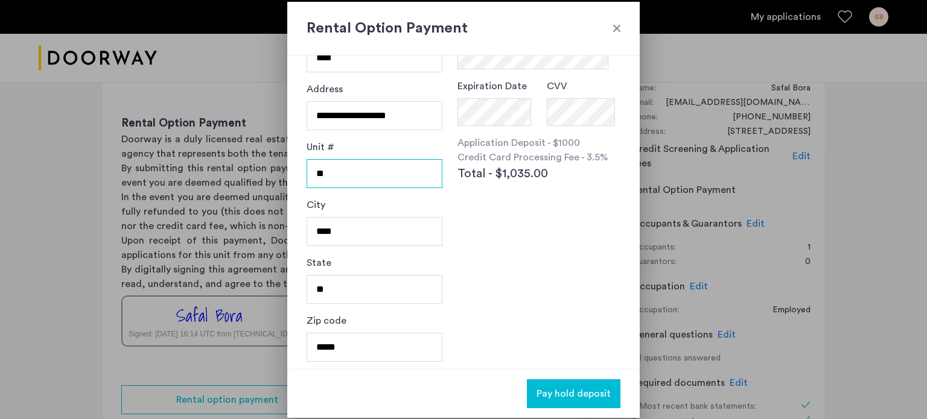
scroll to position [84, 0]
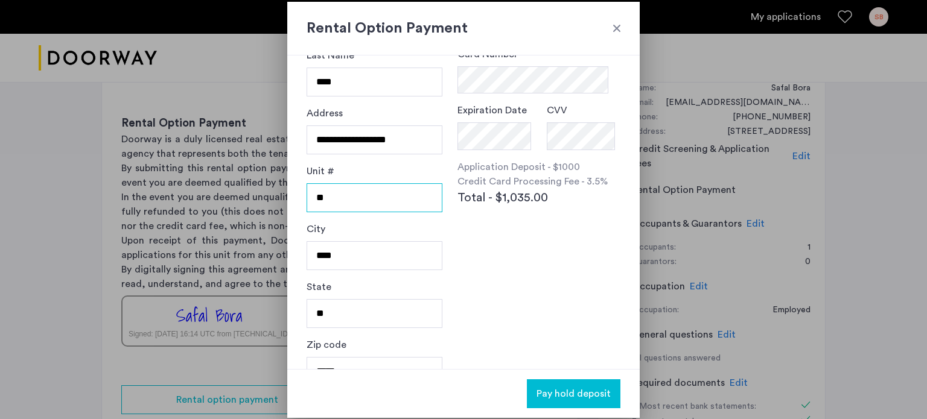
type input "*"
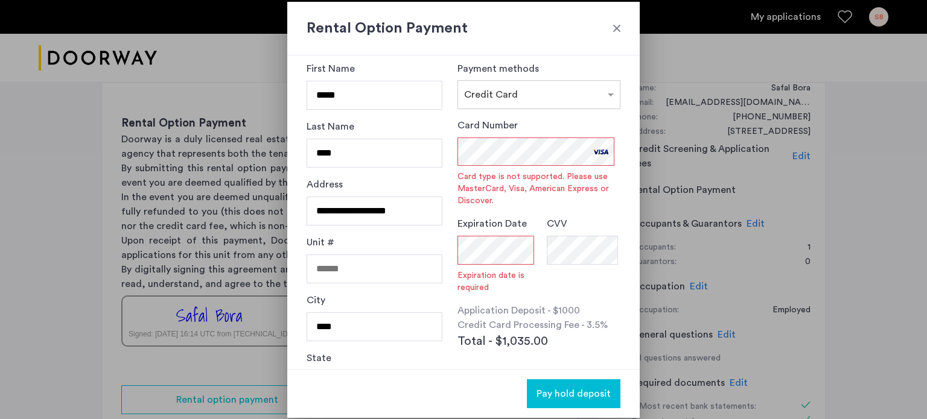
scroll to position [0, 0]
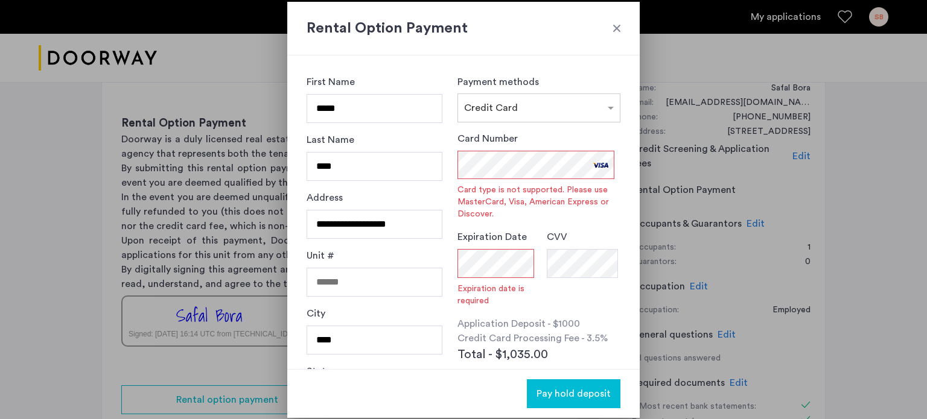
click at [451, 170] on div "**********" at bounding box center [463, 213] width 352 height 314
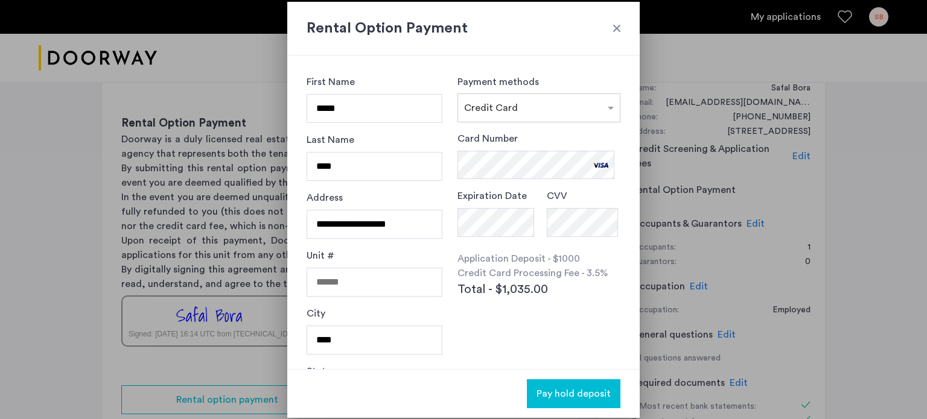
click at [553, 392] on span "Pay hold deposit" at bounding box center [573, 394] width 74 height 14
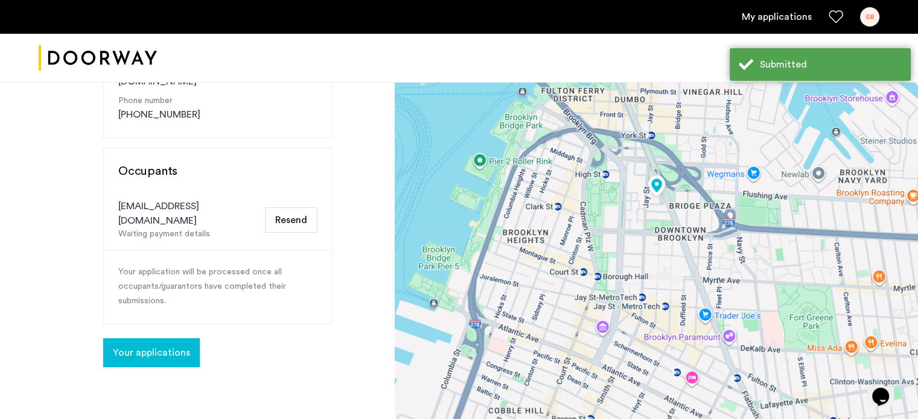
scroll to position [244, 0]
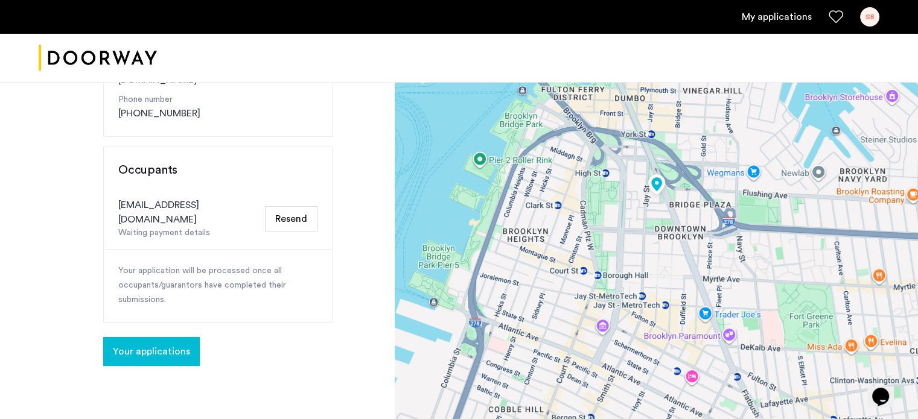
click at [154, 345] on span "Your applications" at bounding box center [151, 352] width 77 height 14
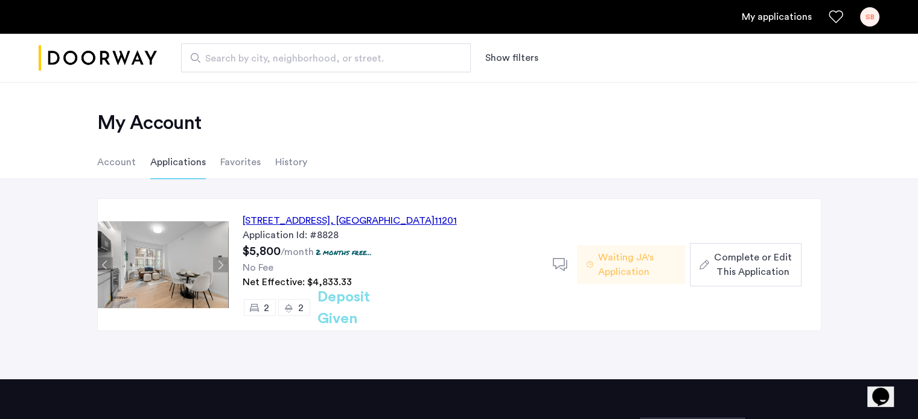
click at [760, 260] on span "Complete or Edit This Application" at bounding box center [752, 264] width 77 height 29
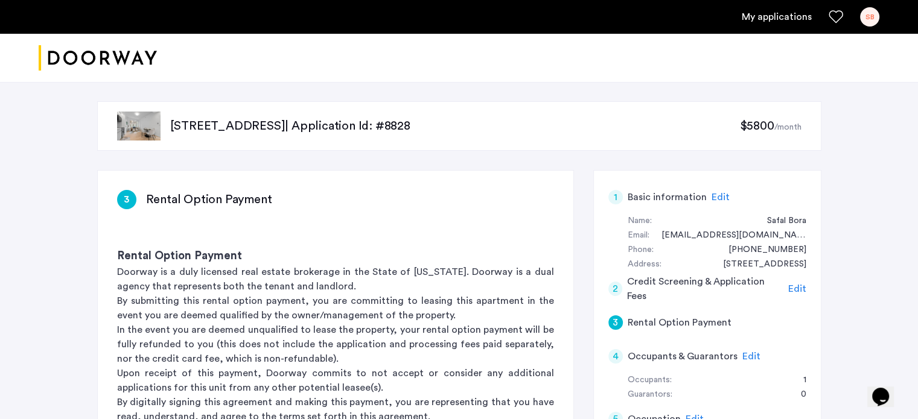
click at [711, 197] on span "Edit" at bounding box center [720, 198] width 18 height 10
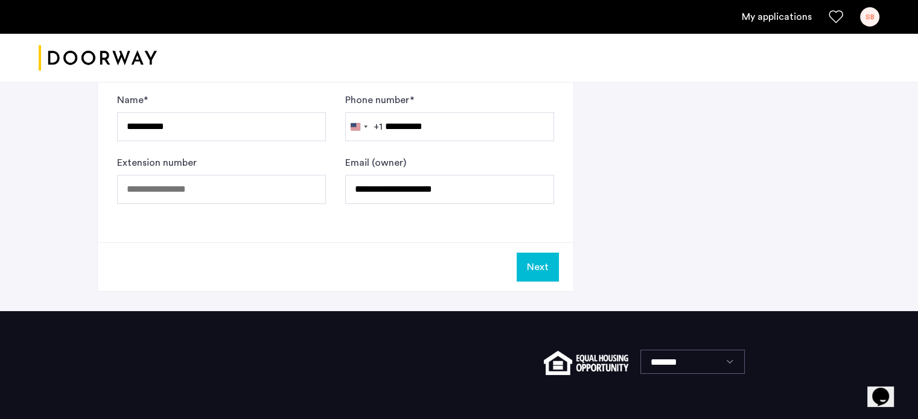
scroll to position [722, 0]
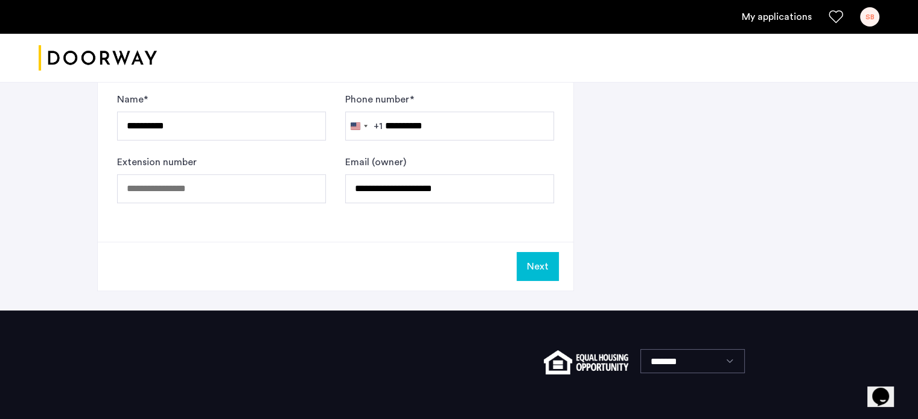
click at [535, 259] on button "Next" at bounding box center [538, 266] width 42 height 29
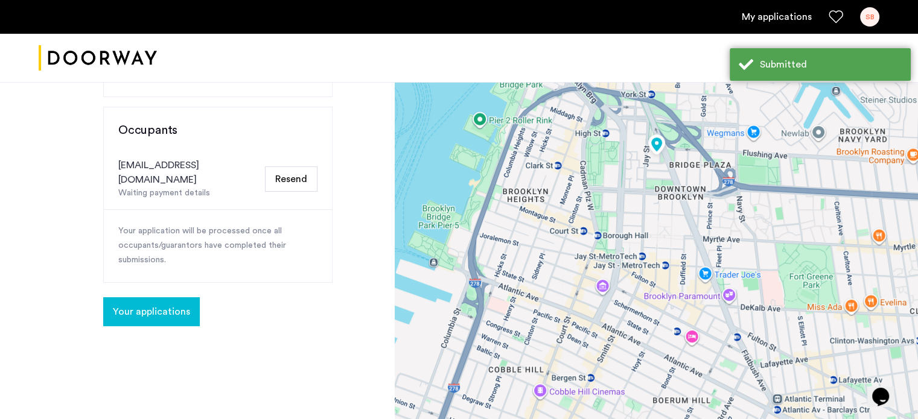
scroll to position [306, 0]
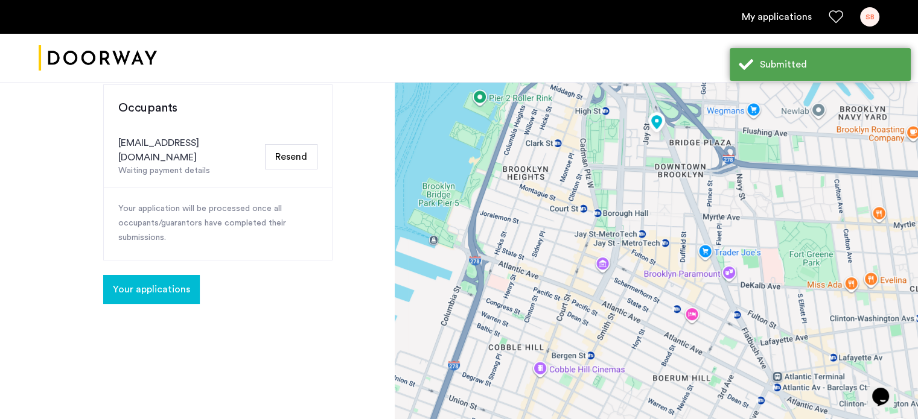
click at [186, 282] on span "Your applications" at bounding box center [151, 289] width 77 height 14
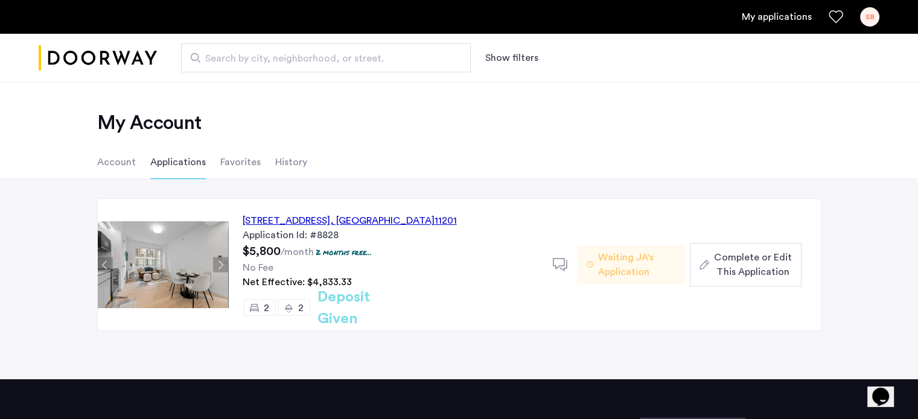
click at [308, 229] on div "Application Id: #8828" at bounding box center [391, 235] width 296 height 14
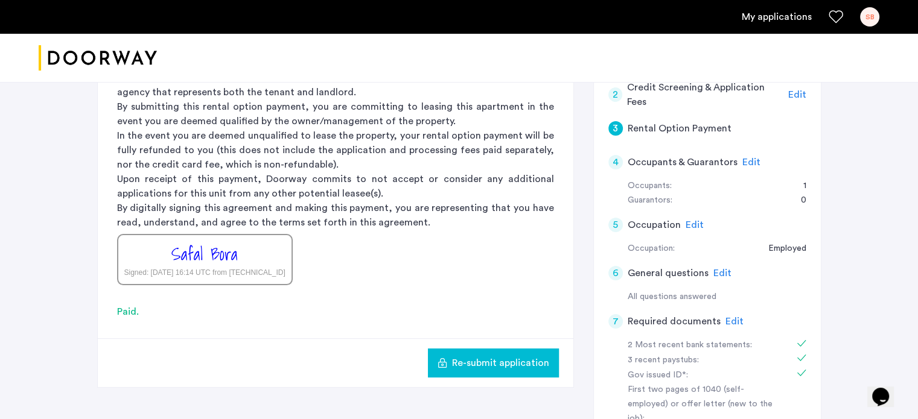
click at [743, 163] on span "Edit" at bounding box center [751, 163] width 18 height 10
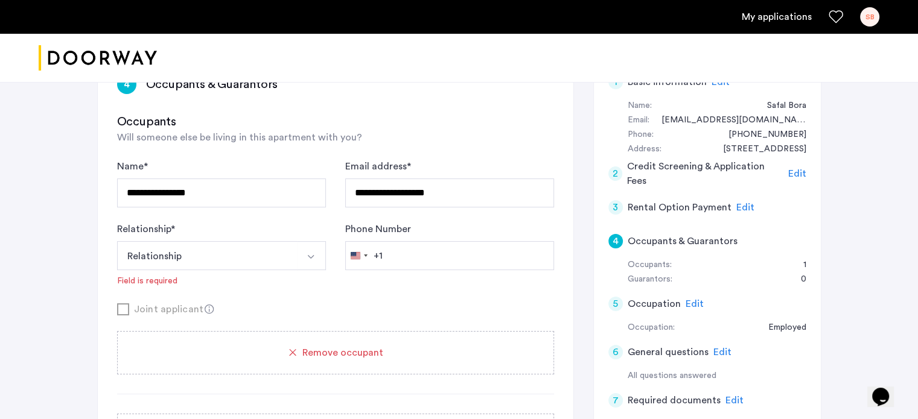
scroll to position [116, 0]
click at [279, 249] on button "Relationship" at bounding box center [207, 255] width 180 height 29
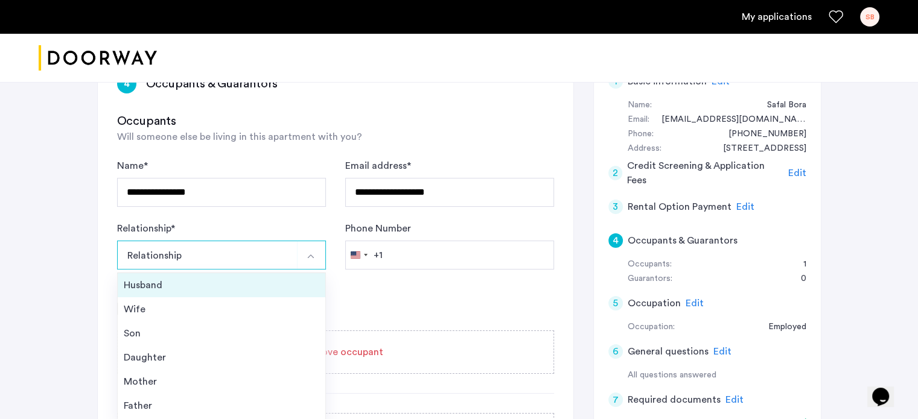
scroll to position [43, 0]
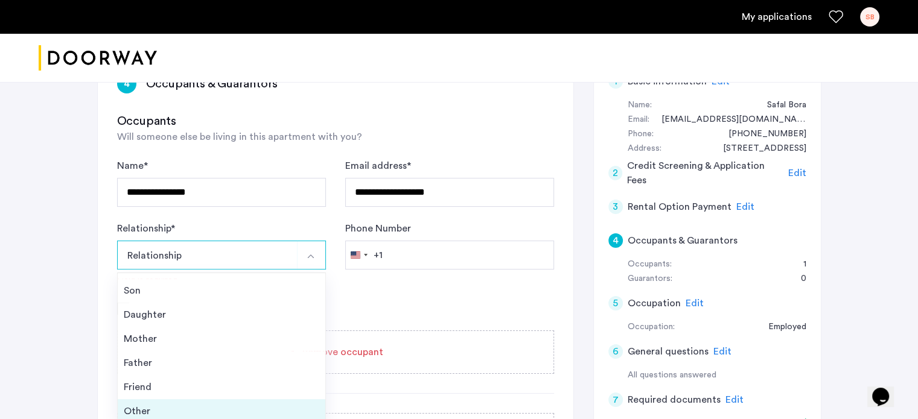
click at [165, 404] on div "Other" at bounding box center [222, 411] width 196 height 14
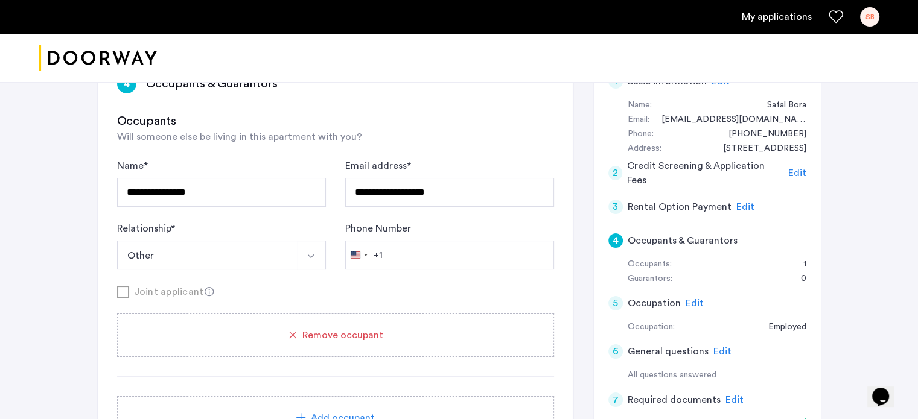
scroll to position [125, 0]
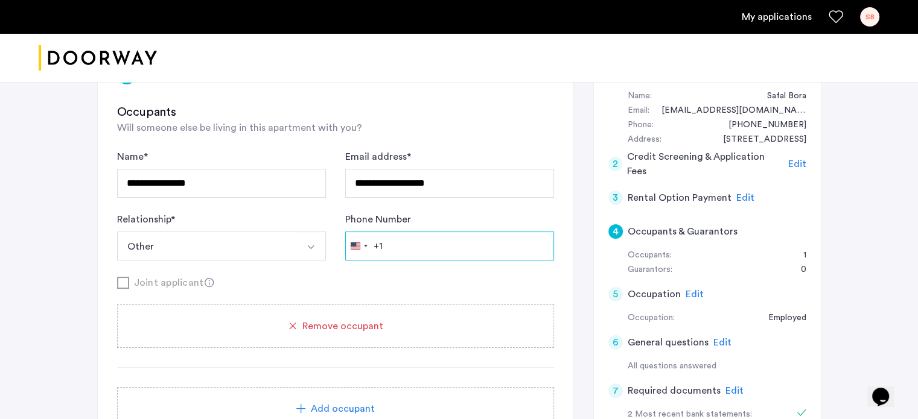
click at [392, 252] on input "Phone Number" at bounding box center [449, 246] width 209 height 29
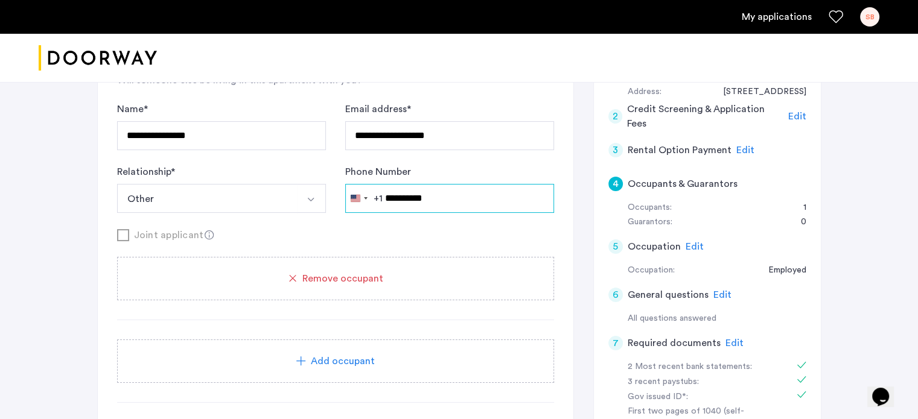
scroll to position [173, 0]
type input "**********"
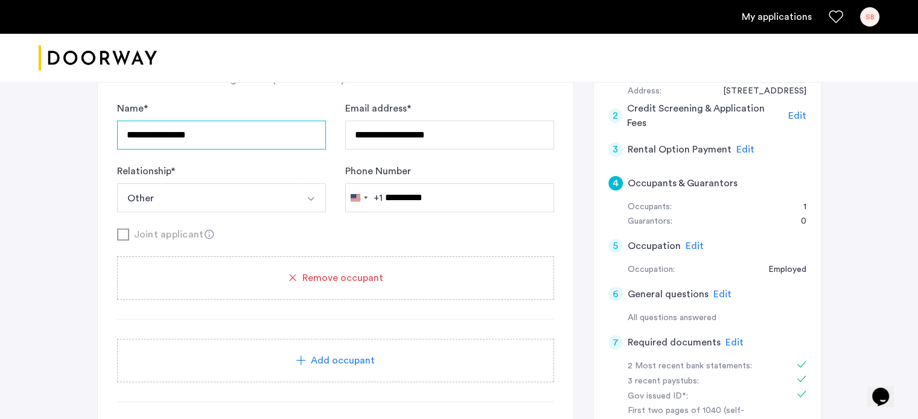
drag, startPoint x: 211, startPoint y: 137, endPoint x: 106, endPoint y: 135, distance: 105.0
click at [106, 135] on div "**********" at bounding box center [336, 296] width 476 height 596
type input "**********"
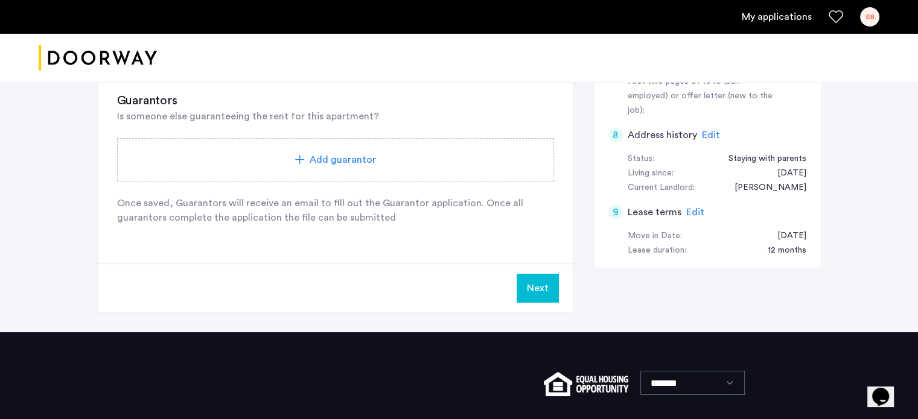
scroll to position [521, 0]
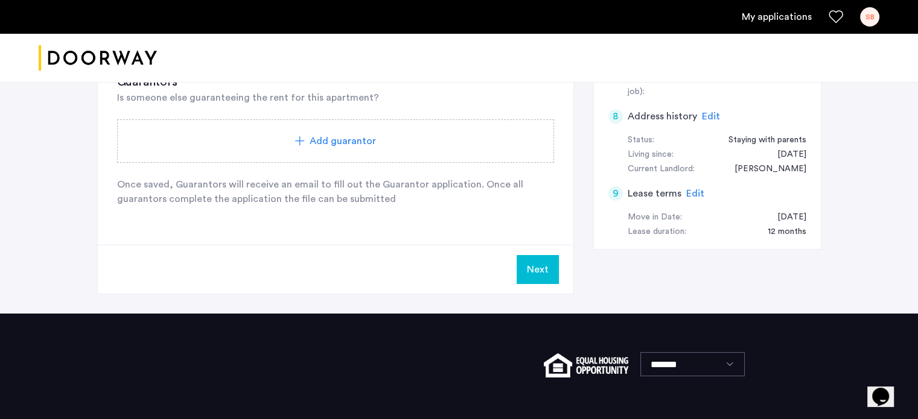
click at [515, 272] on div "Next" at bounding box center [336, 269] width 476 height 49
click at [542, 267] on button "Next" at bounding box center [538, 269] width 42 height 29
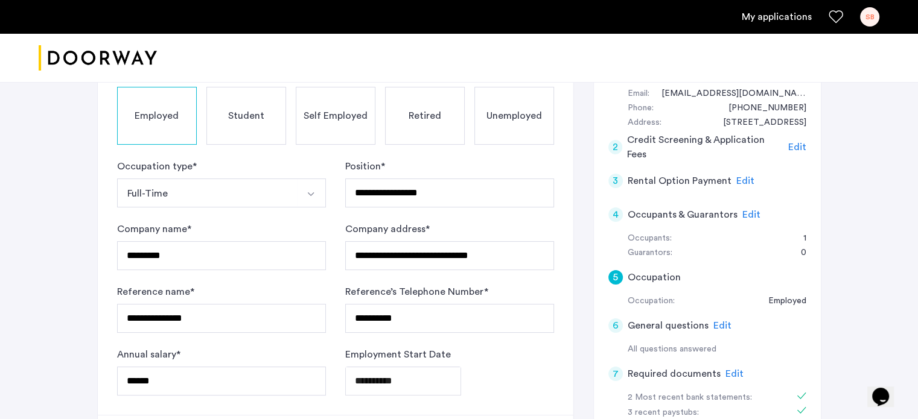
scroll to position [152, 0]
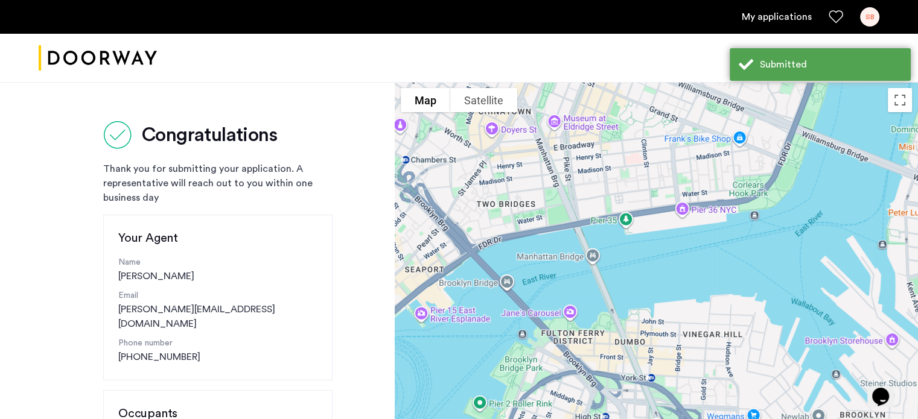
scroll to position [208, 0]
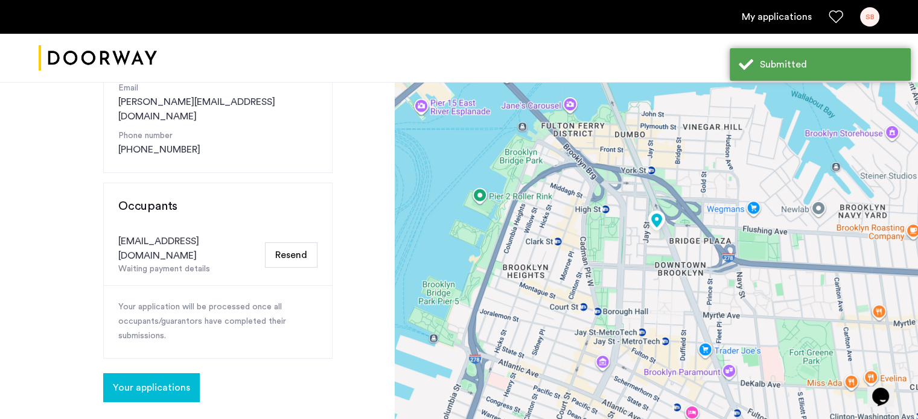
click at [154, 374] on button "Your applications" at bounding box center [151, 388] width 97 height 29
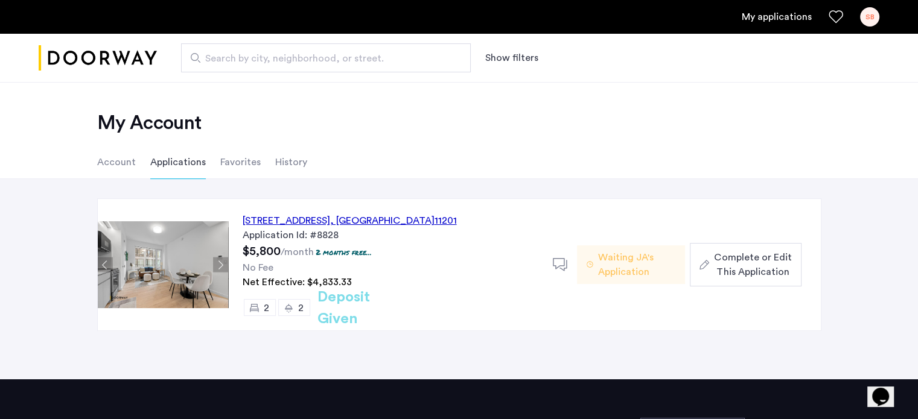
click at [431, 224] on div "127 Concord Street, Unit 9C, Brooklyn , NY 11201" at bounding box center [350, 221] width 214 height 14
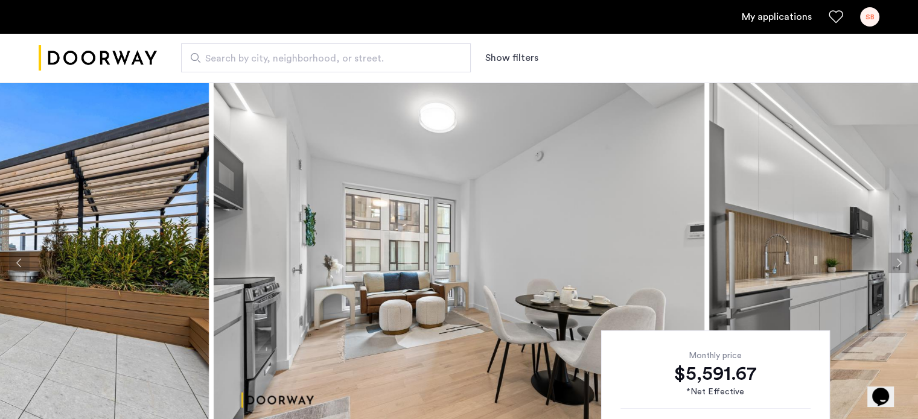
click at [771, 18] on link "My applications" at bounding box center [777, 17] width 70 height 14
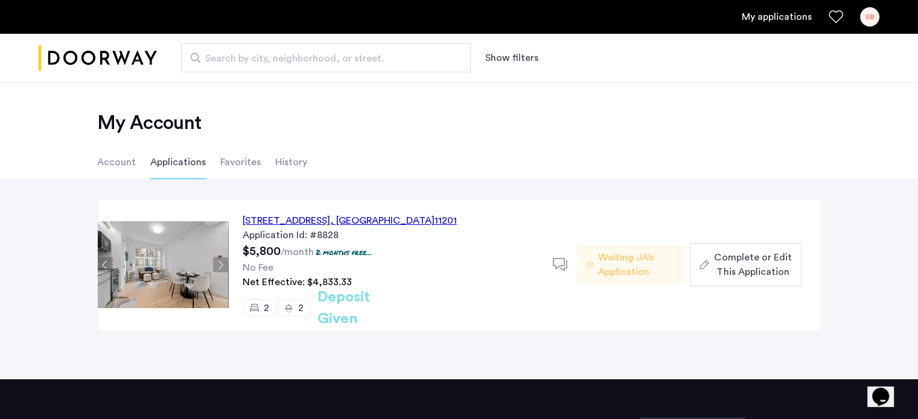
drag, startPoint x: 371, startPoint y: 217, endPoint x: 747, endPoint y: 276, distance: 380.7
click at [747, 276] on div "127 Concord Street, Unit 9C, Brooklyn , NY 11201 Application Id: #8828 $5,800 /…" at bounding box center [524, 265] width 593 height 132
click at [736, 266] on span "Complete or Edit This Application" at bounding box center [752, 264] width 77 height 29
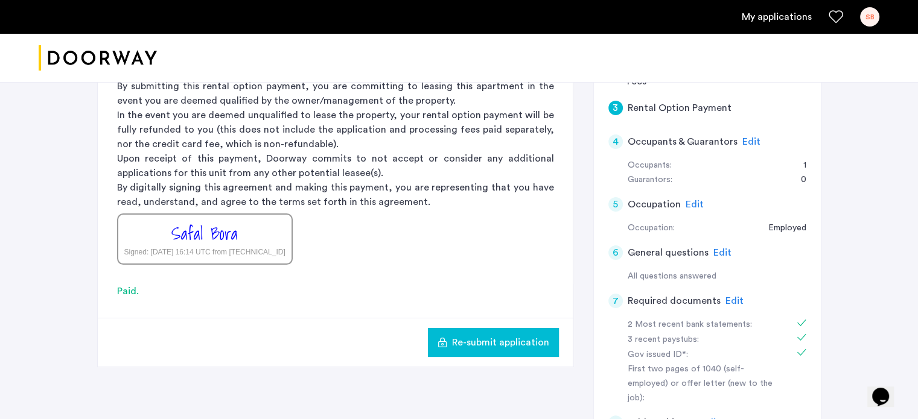
scroll to position [215, 0]
click at [692, 205] on span "Edit" at bounding box center [695, 205] width 18 height 10
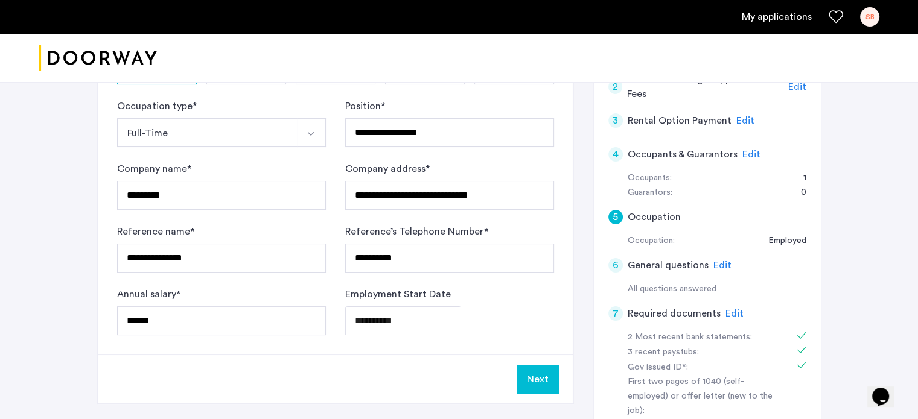
scroll to position [203, 0]
click at [742, 150] on span "Edit" at bounding box center [751, 154] width 18 height 10
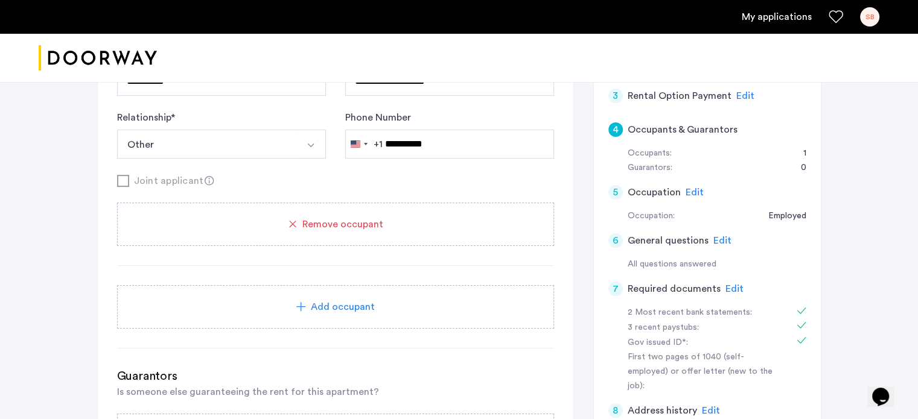
scroll to position [227, 0]
click at [692, 191] on span "Edit" at bounding box center [695, 193] width 18 height 10
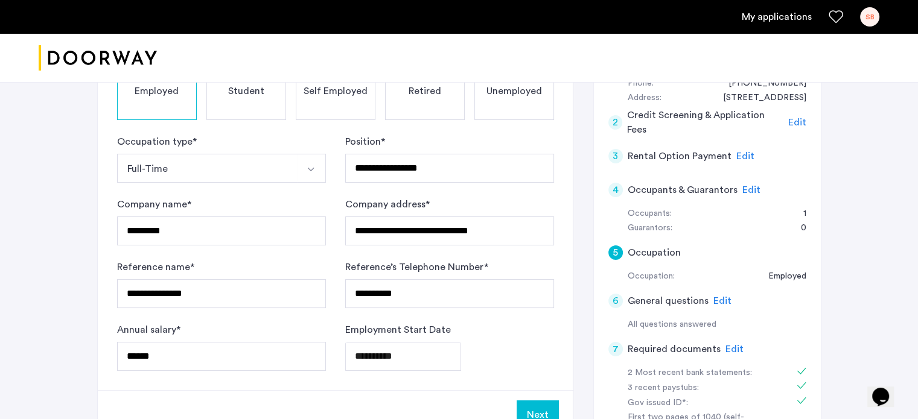
scroll to position [242, 0]
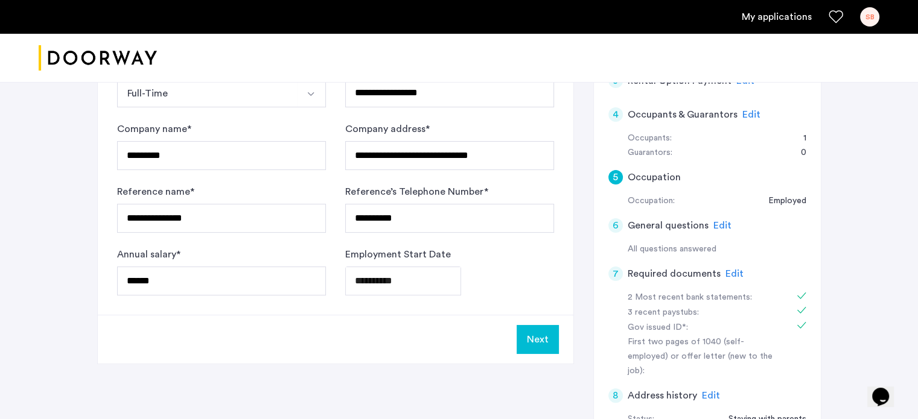
click at [724, 226] on span "Edit" at bounding box center [722, 226] width 18 height 10
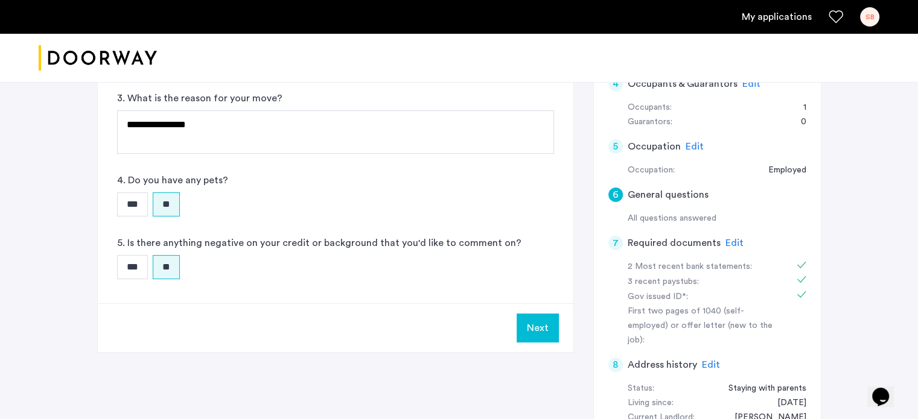
scroll to position [273, 0]
click at [725, 238] on span "Edit" at bounding box center [734, 243] width 18 height 10
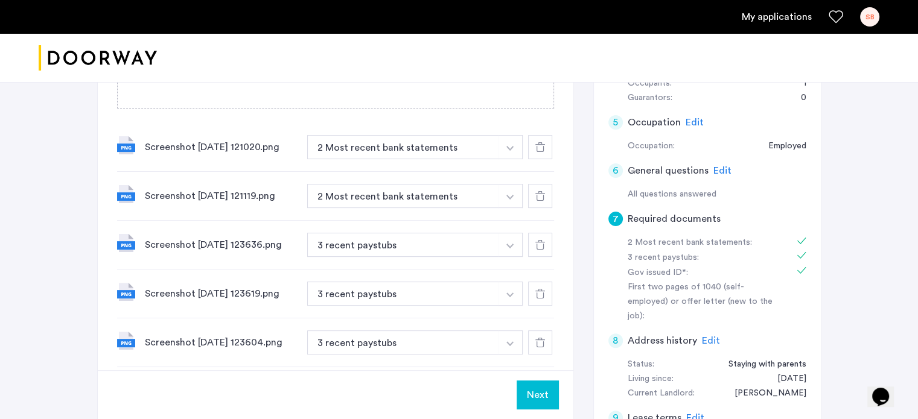
scroll to position [492, 0]
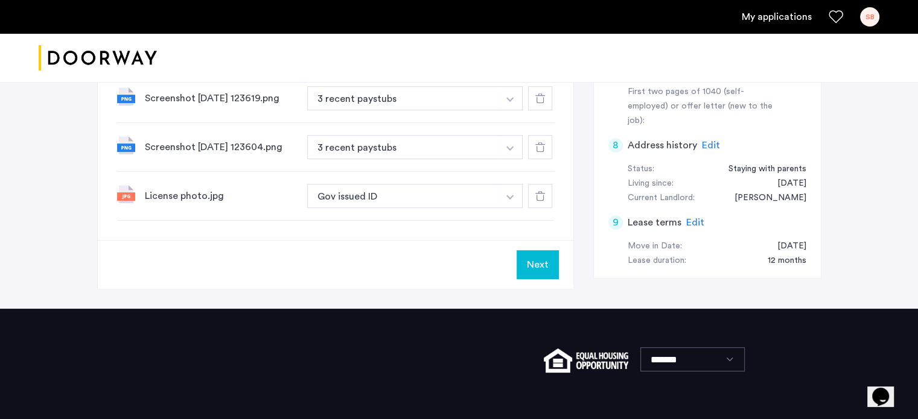
click at [702, 141] on span "Edit" at bounding box center [711, 146] width 18 height 10
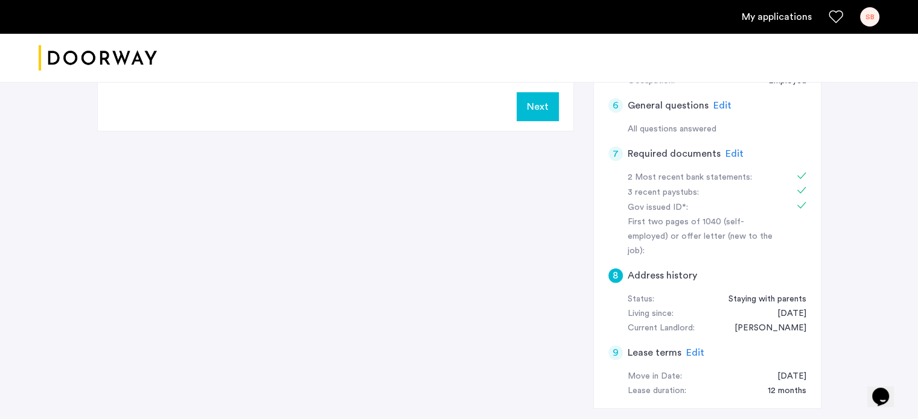
scroll to position [529, 0]
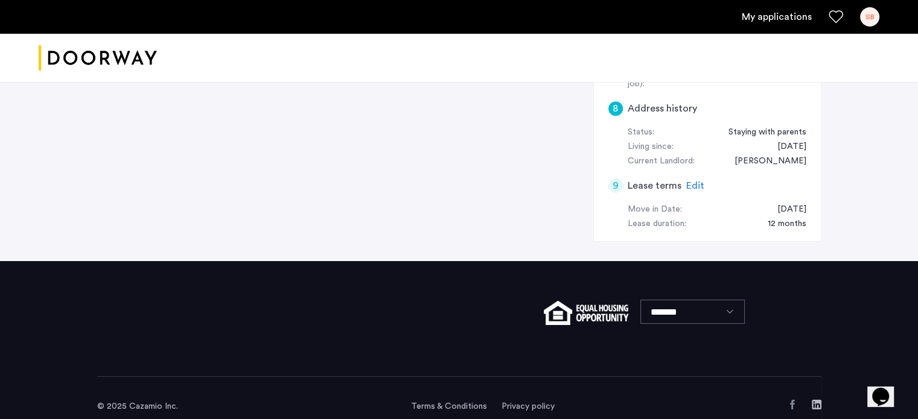
click at [697, 181] on span "Edit" at bounding box center [695, 186] width 18 height 10
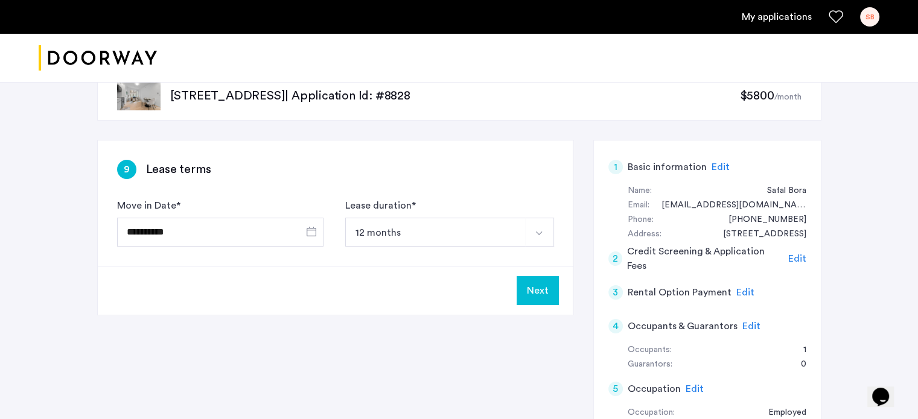
scroll to position [24, 0]
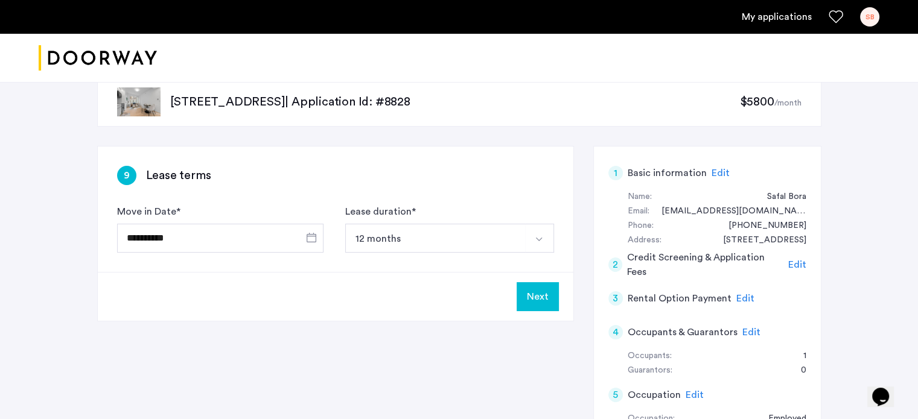
drag, startPoint x: 538, startPoint y: 300, endPoint x: 531, endPoint y: 333, distance: 33.4
click at [531, 290] on button "Next" at bounding box center [538, 296] width 42 height 29
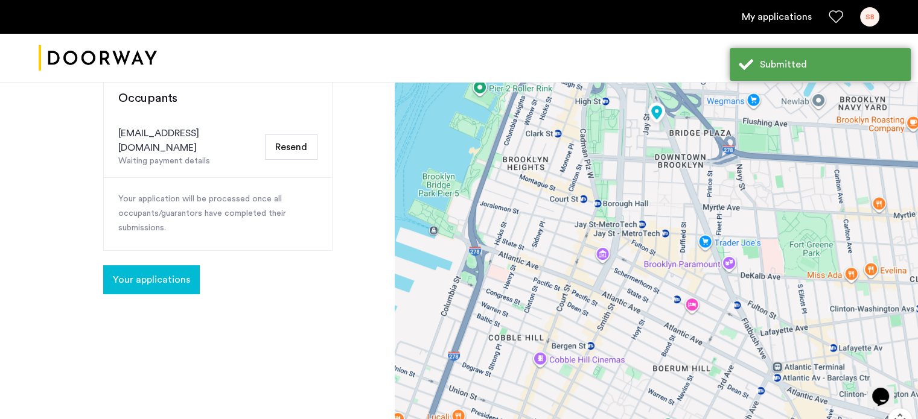
scroll to position [316, 0]
click at [137, 272] on span "Your applications" at bounding box center [151, 279] width 77 height 14
